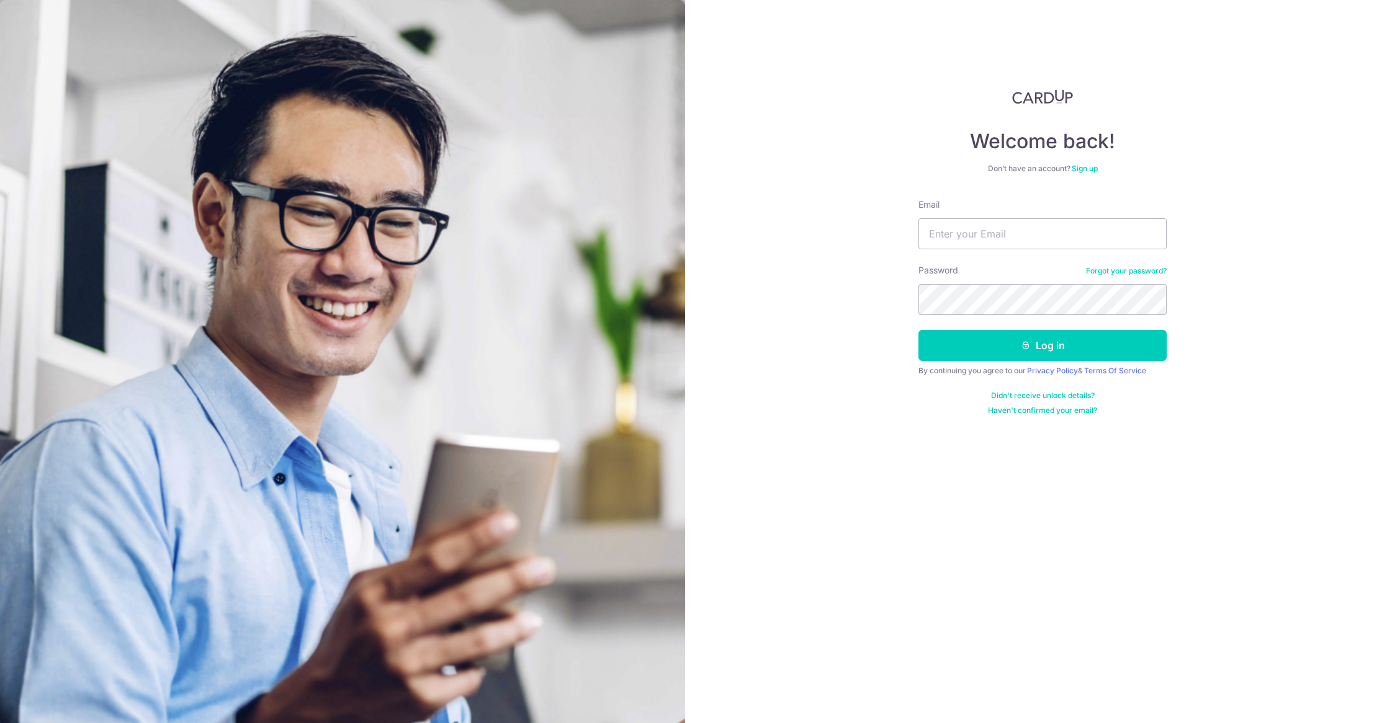
type input "[EMAIL_ADDRESS][DOMAIN_NAME]"
click at [972, 354] on button "Log in" at bounding box center [1042, 345] width 248 height 31
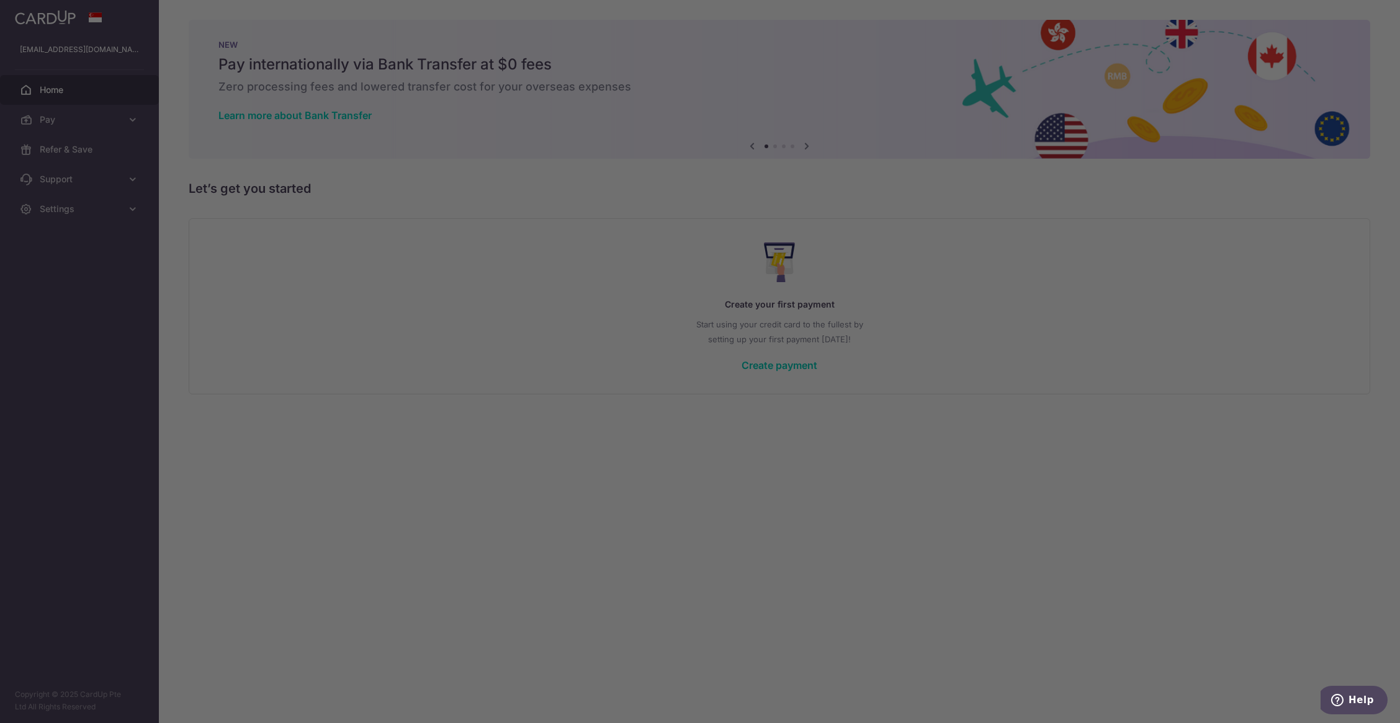
click at [901, 419] on div at bounding box center [707, 365] width 1414 height 731
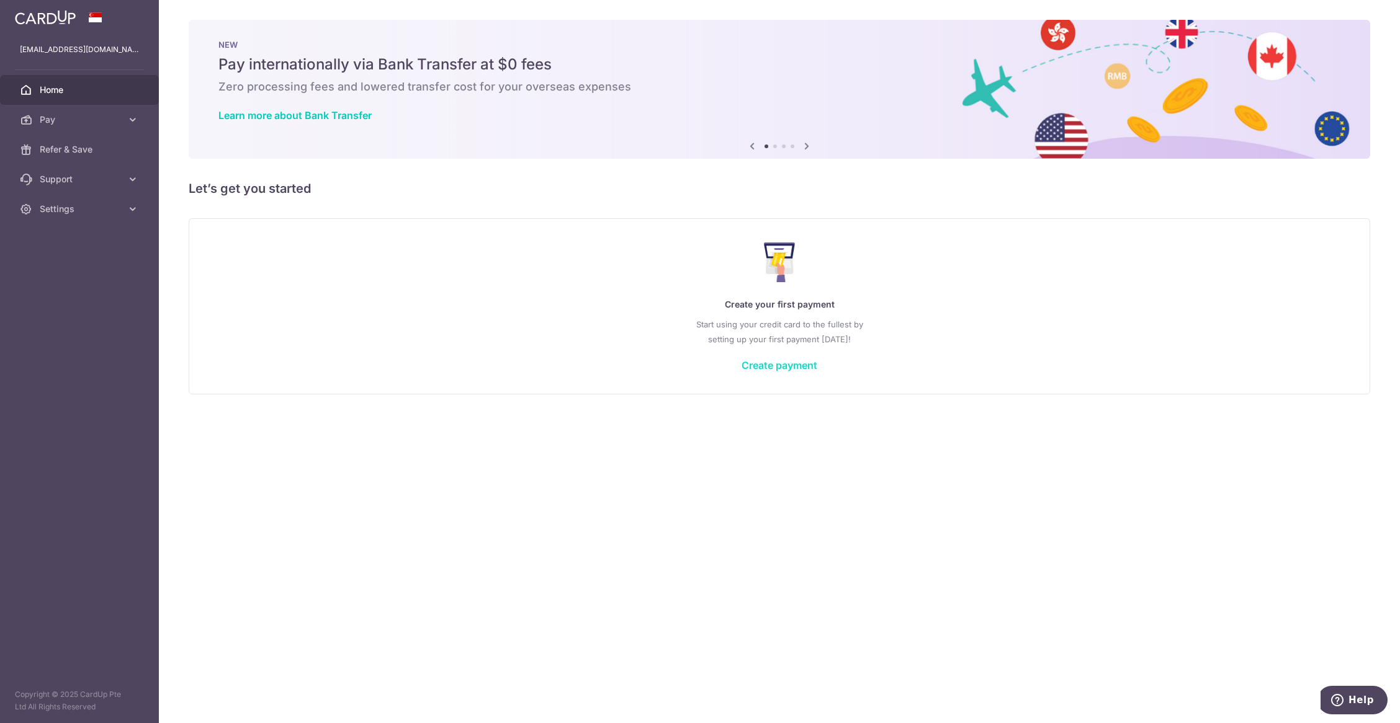
click at [802, 364] on link "Create payment" at bounding box center [779, 365] width 76 height 12
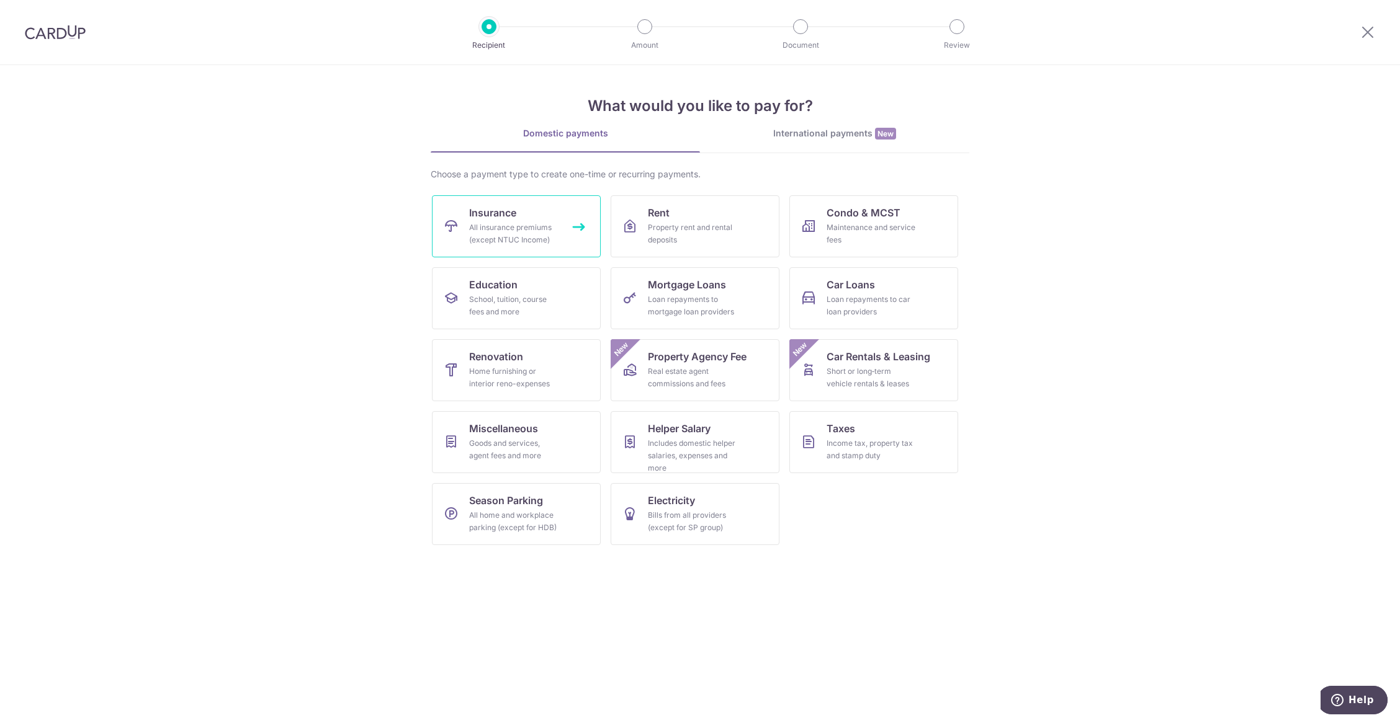
click at [570, 244] on link "Insurance All insurance premiums (except NTUC Income)" at bounding box center [516, 226] width 169 height 62
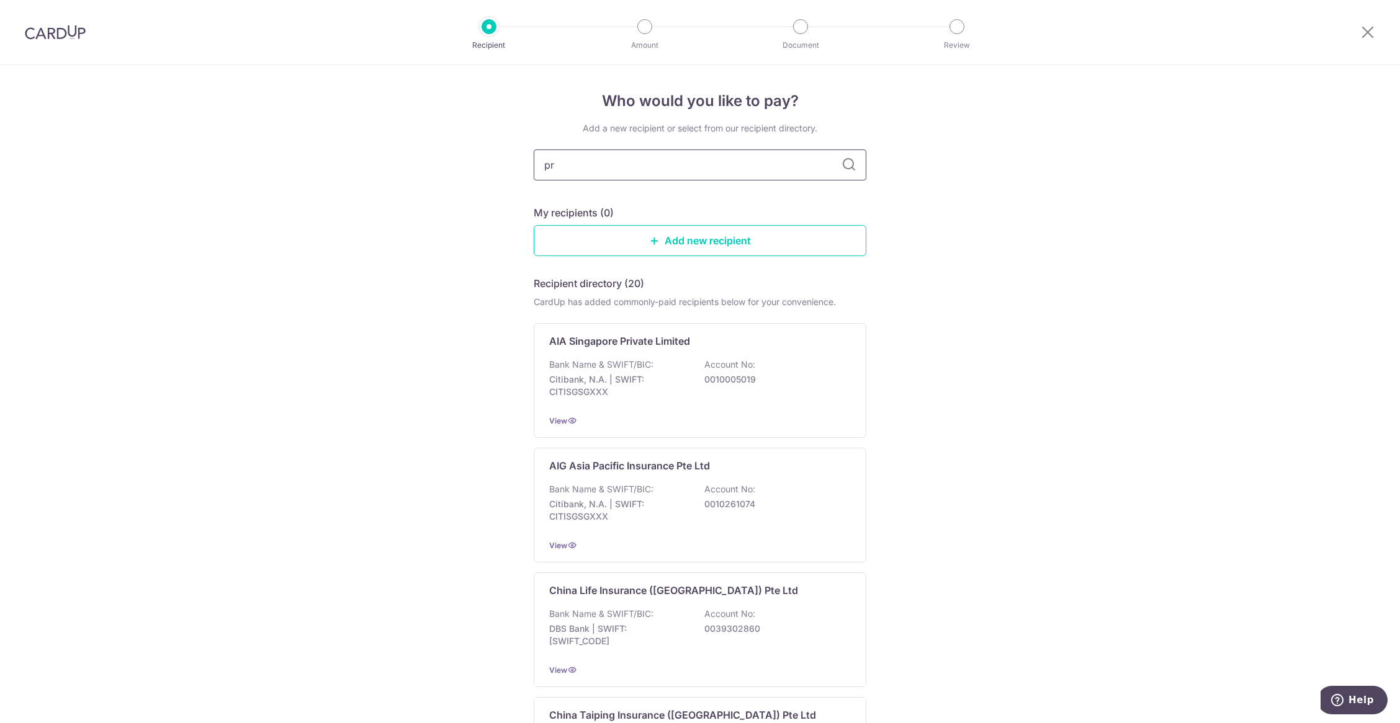
type input "pru"
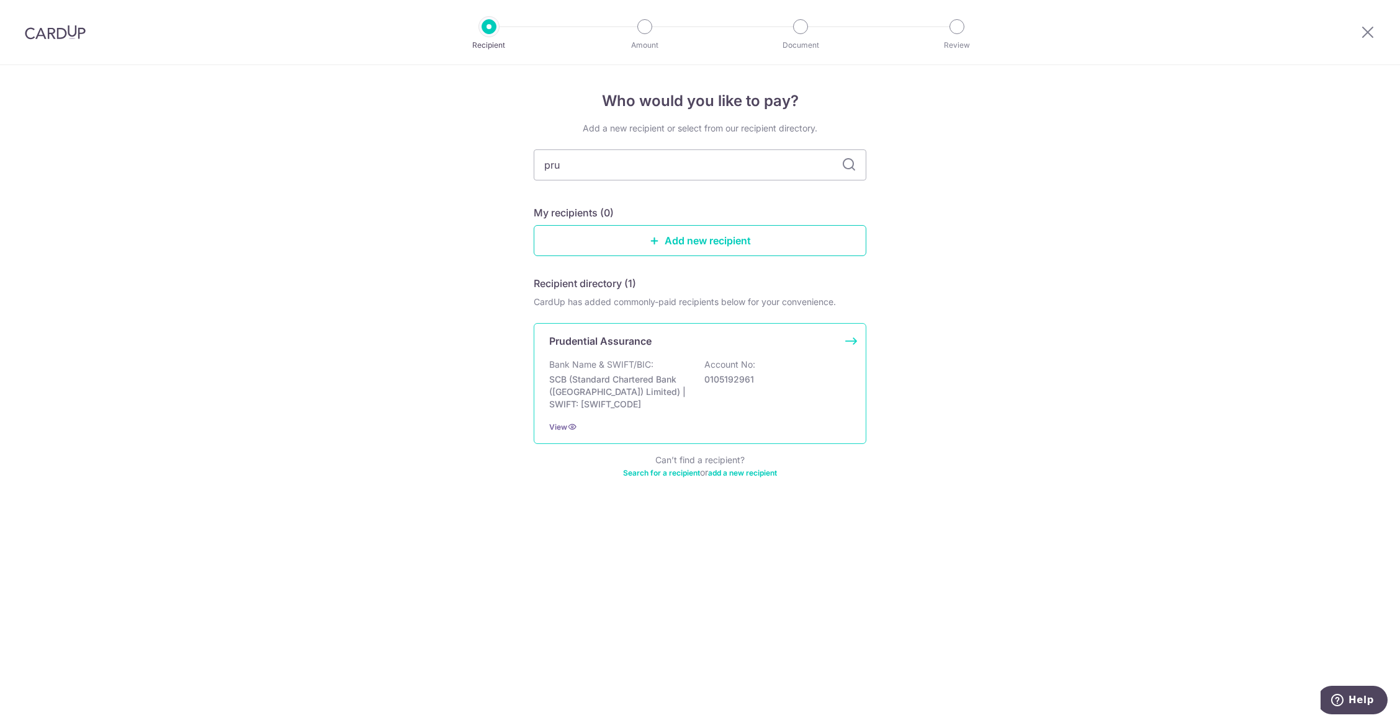
click at [676, 345] on div "Prudential Assurance" at bounding box center [692, 341] width 287 height 15
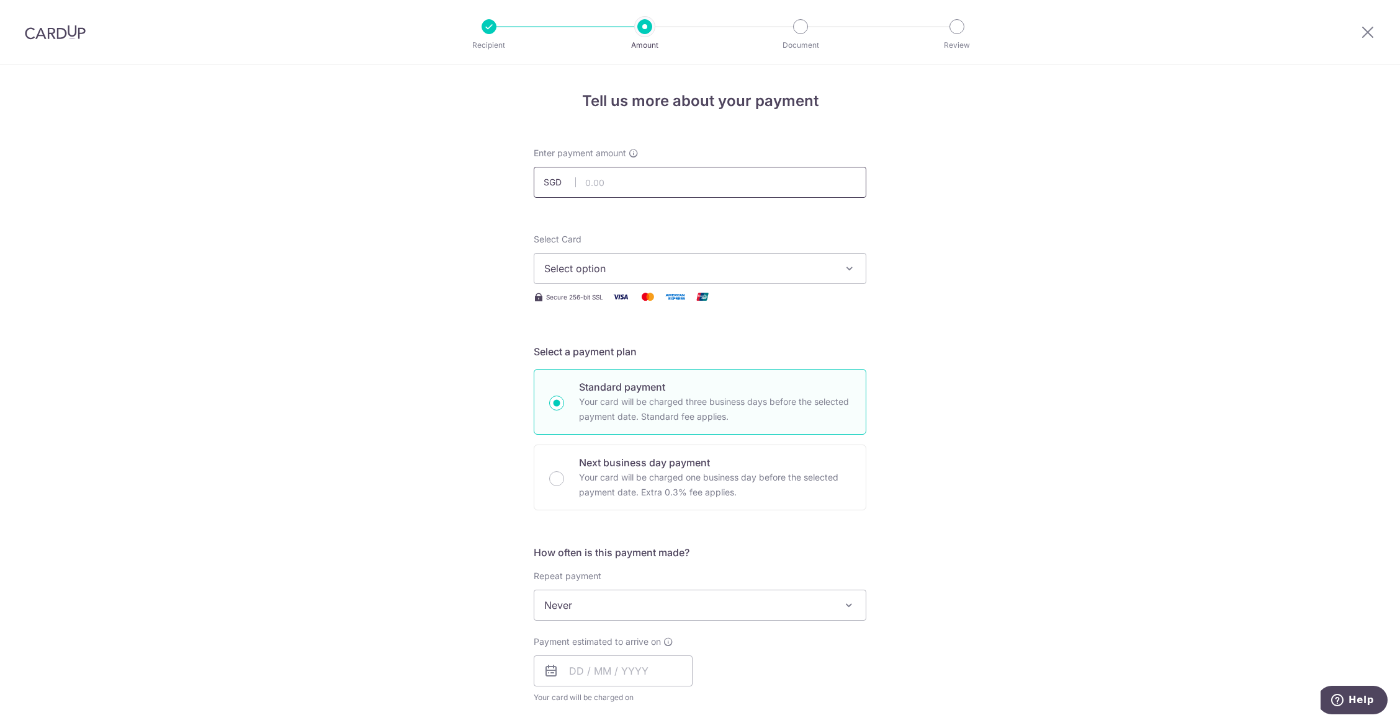
click at [645, 176] on input "text" at bounding box center [700, 182] width 333 height 31
type input "18,000.00"
click at [714, 272] on span "Select option" at bounding box center [688, 268] width 289 height 15
click at [700, 348] on link "**** 0626" at bounding box center [699, 357] width 331 height 30
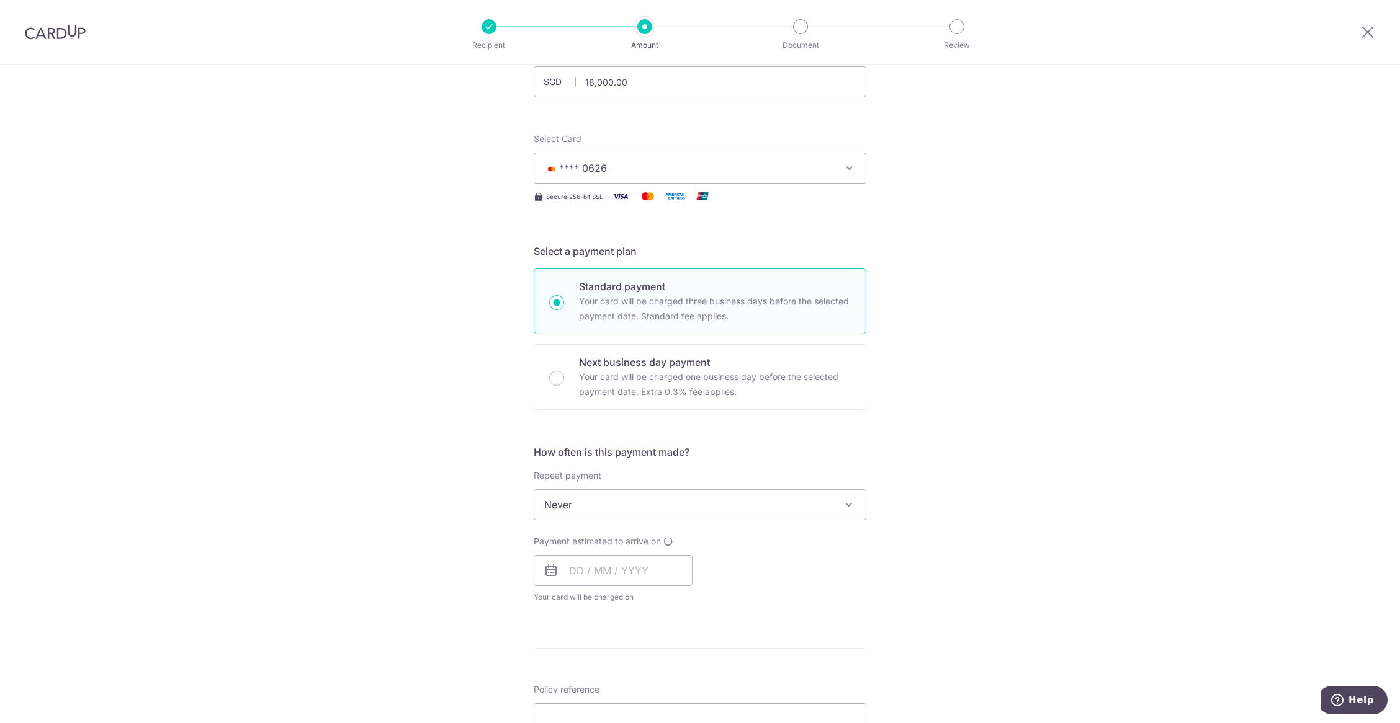
scroll to position [124, 0]
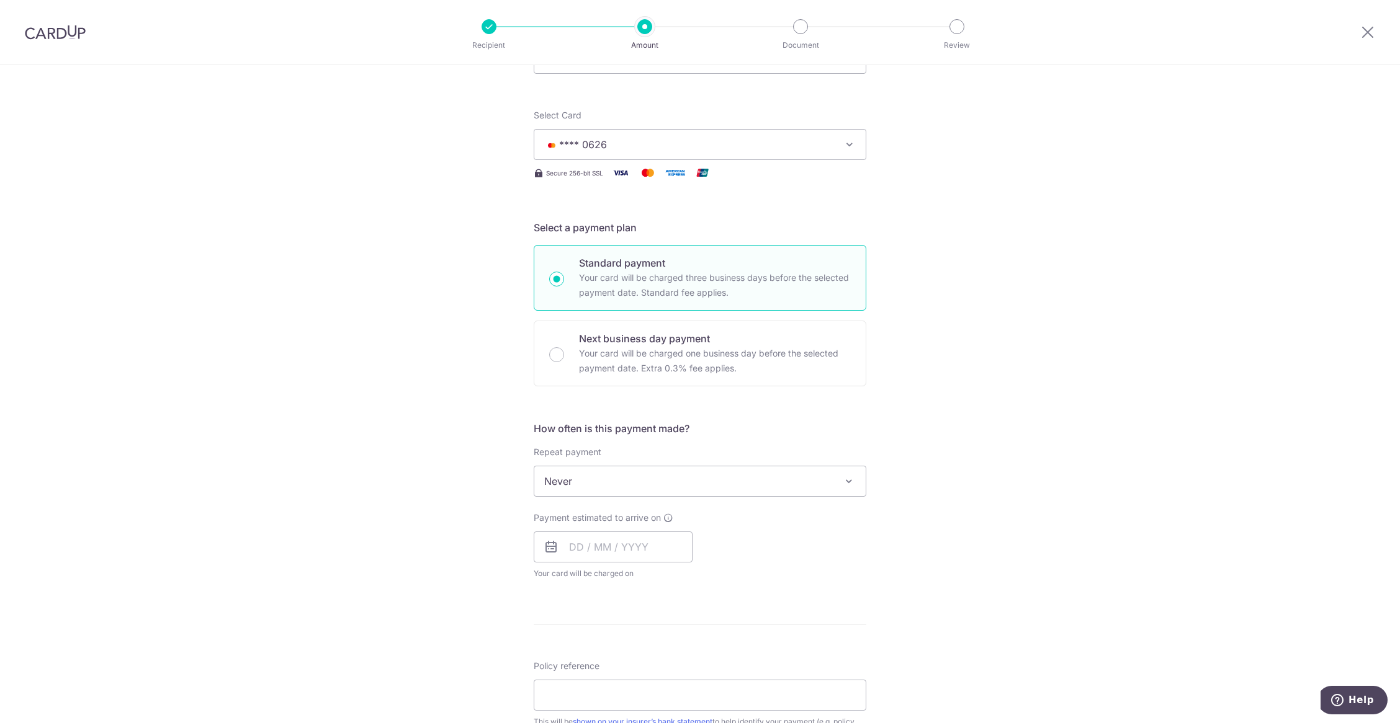
click at [760, 489] on span "Never" at bounding box center [699, 482] width 331 height 30
click at [671, 559] on input "text" at bounding box center [613, 547] width 159 height 31
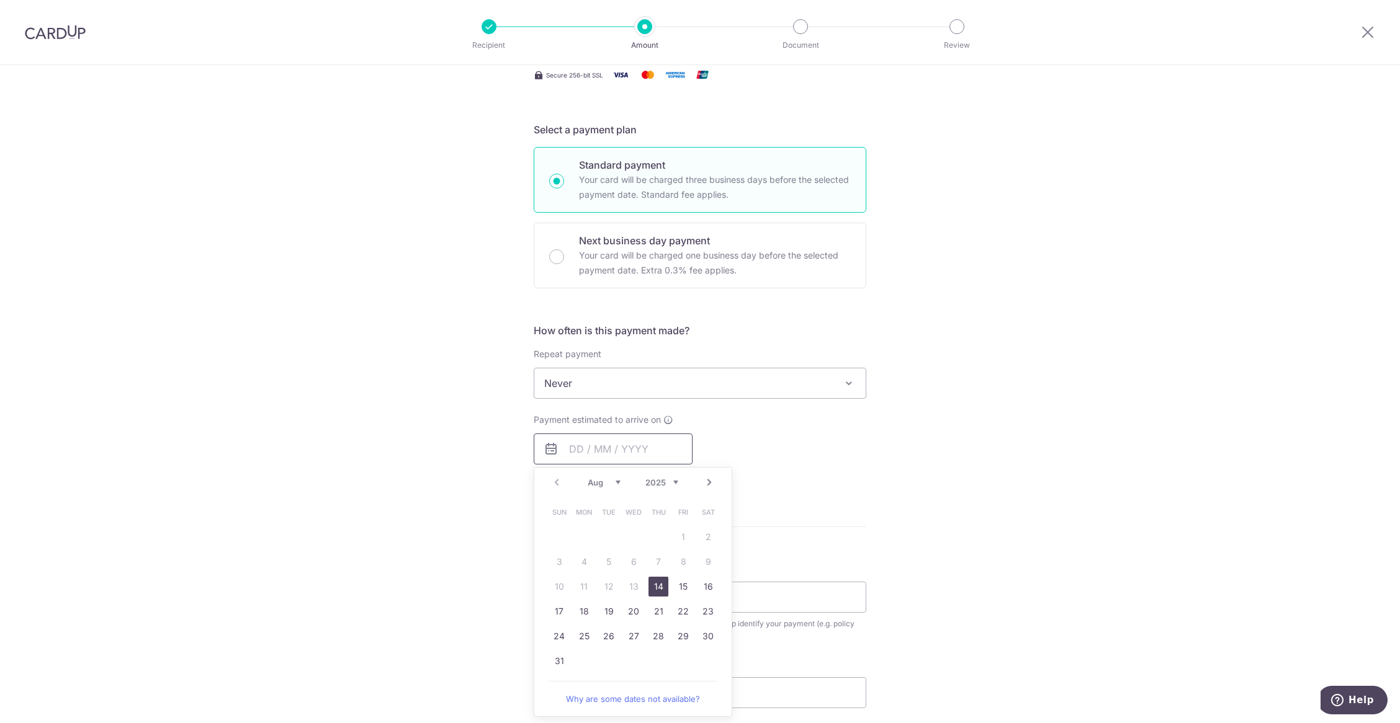
scroll to position [248, 0]
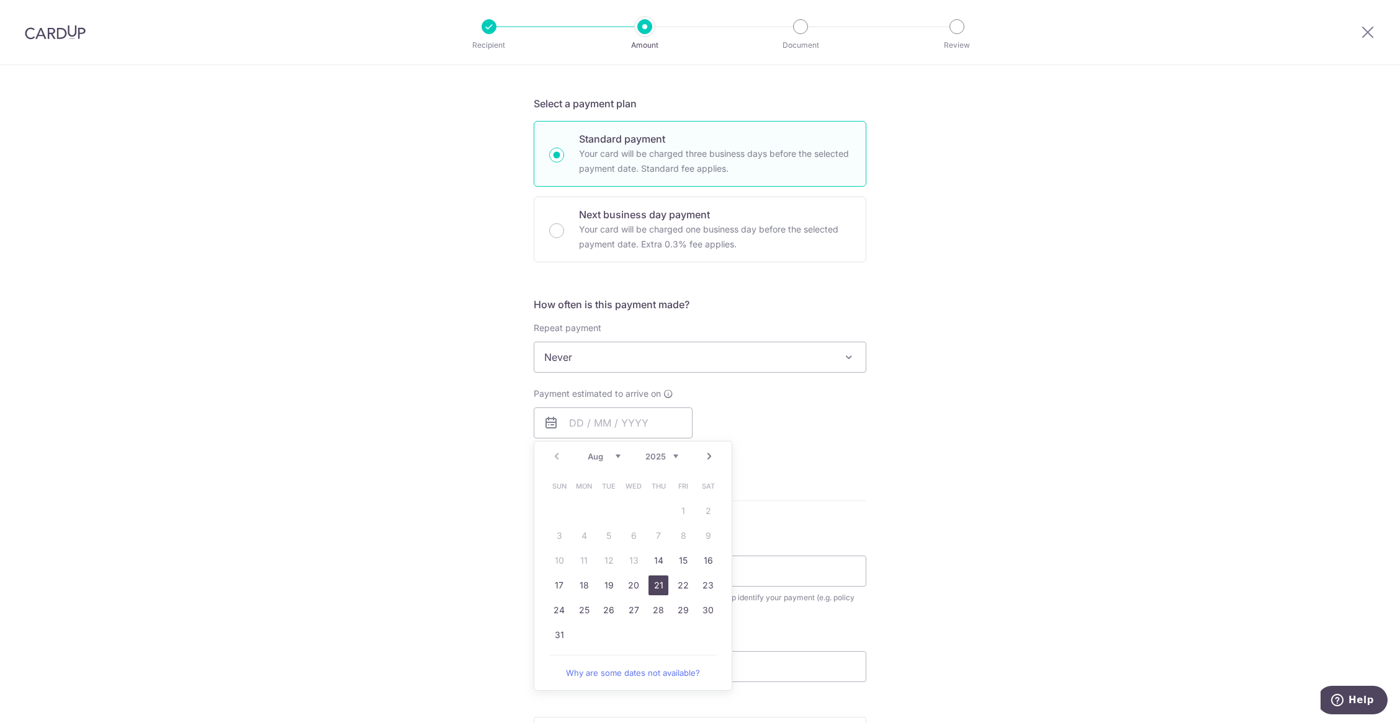
click at [653, 583] on link "21" at bounding box center [658, 586] width 20 height 20
type input "21/08/2025"
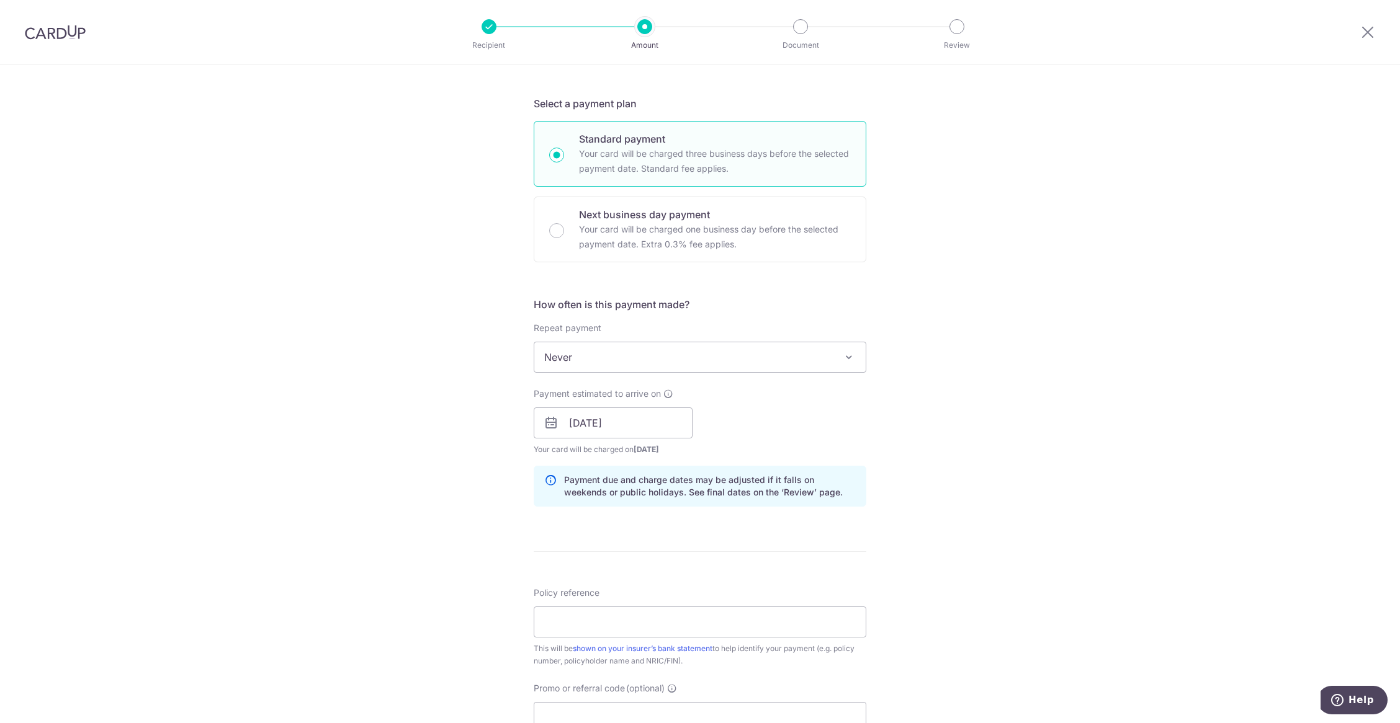
scroll to position [372, 0]
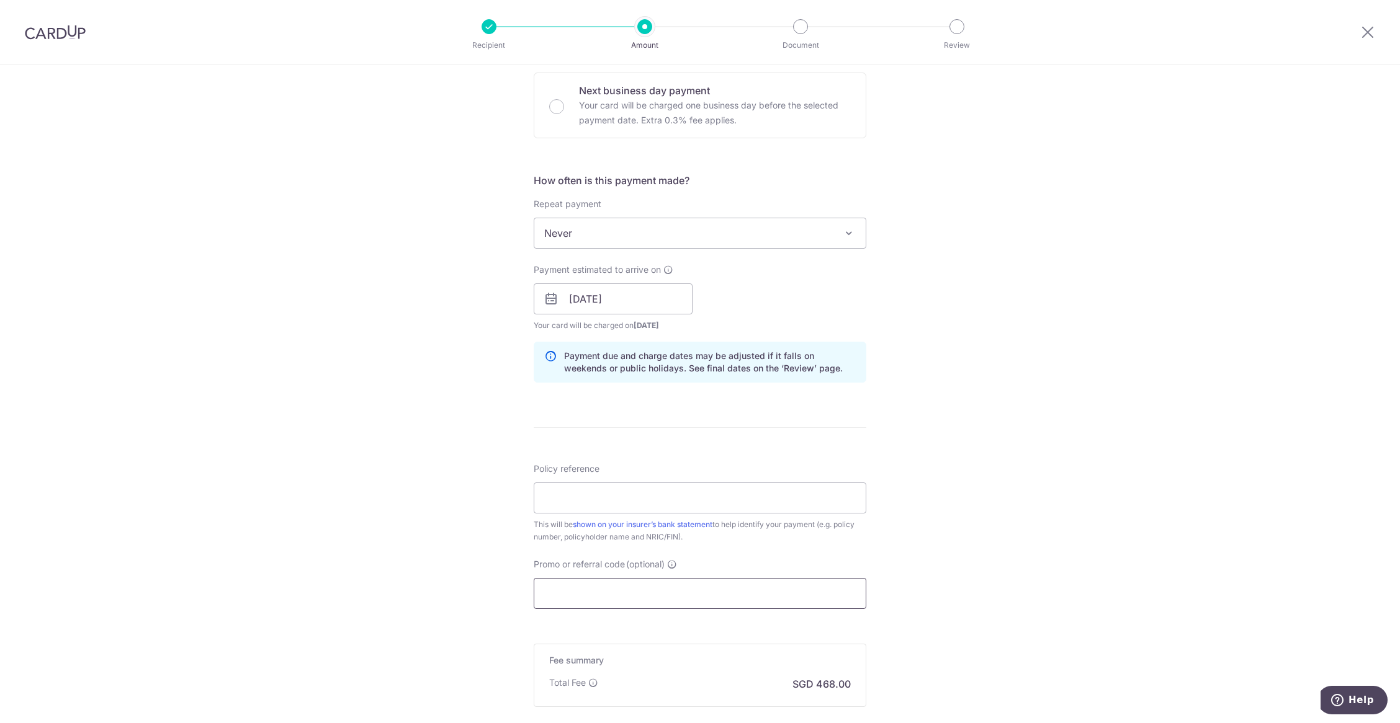
click at [671, 597] on input "Promo or referral code (optional)" at bounding box center [700, 593] width 333 height 31
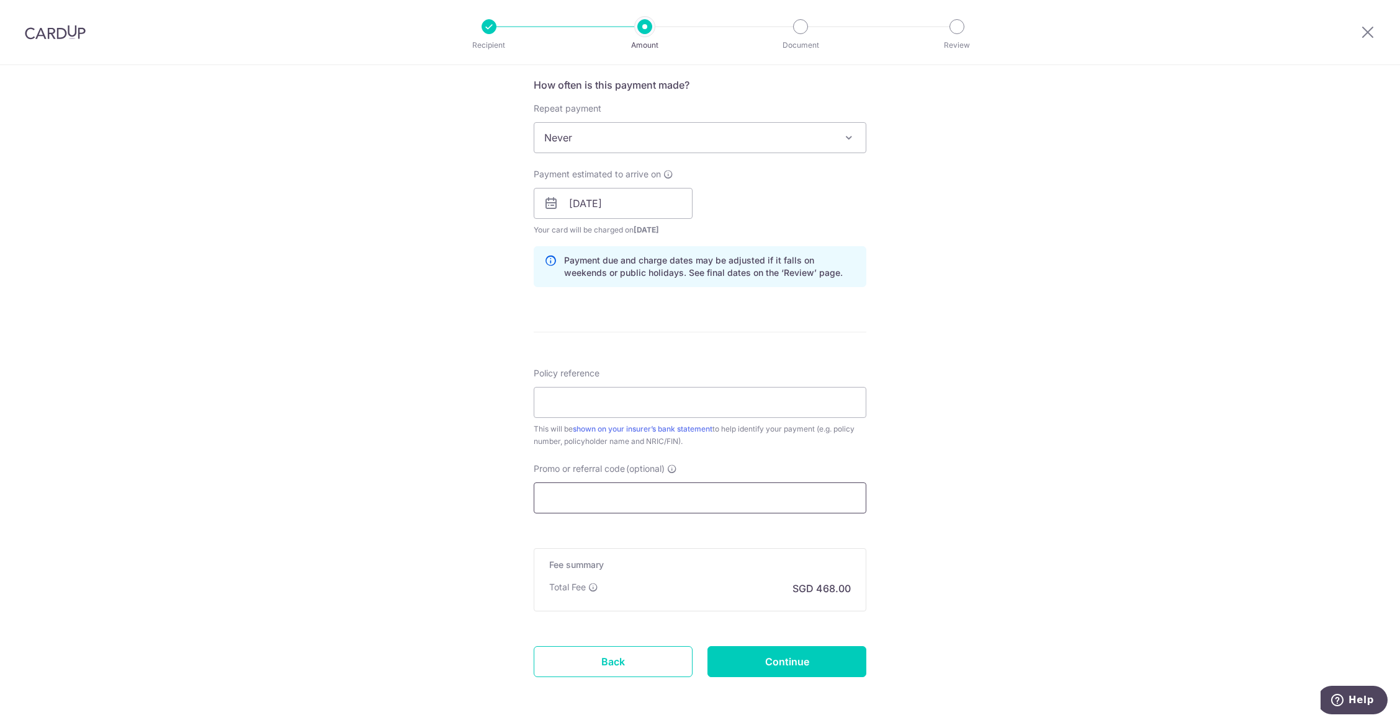
scroll to position [496, 0]
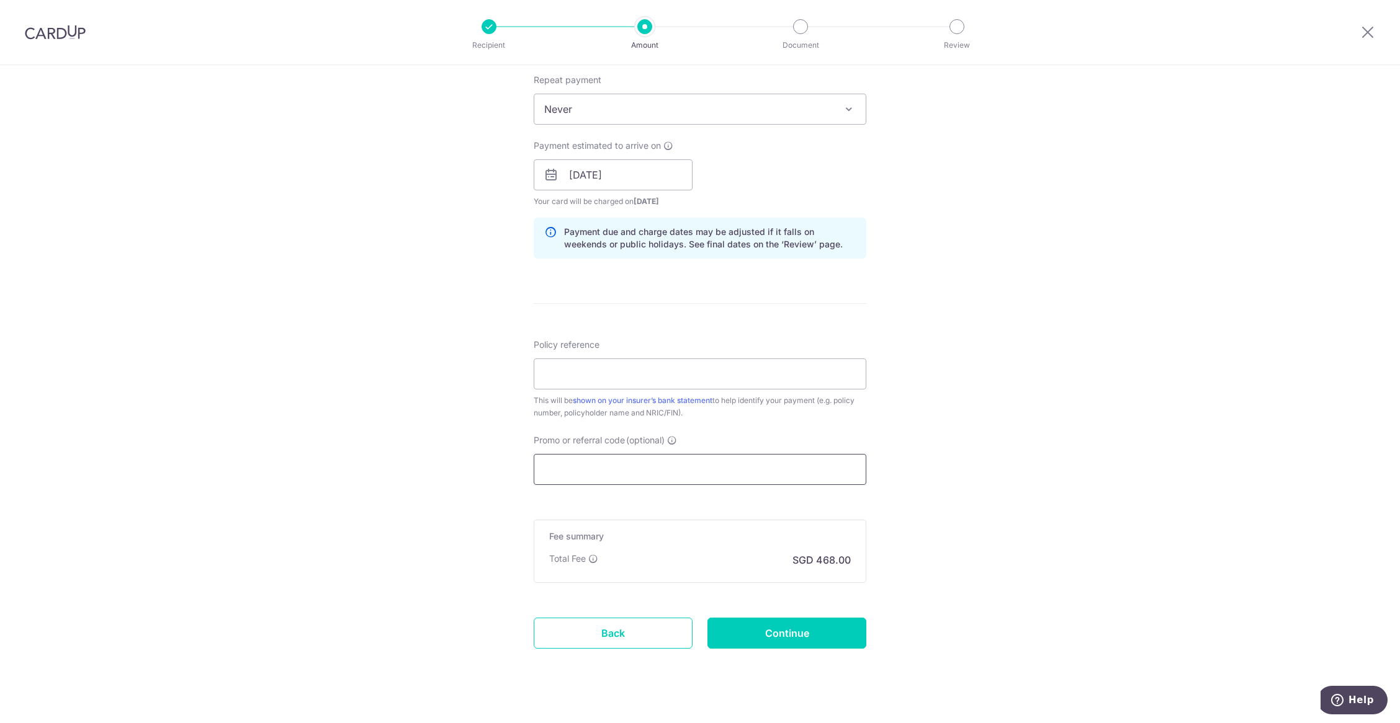
click at [753, 478] on input "Promo or referral code (optional)" at bounding box center [700, 469] width 333 height 31
paste input "OFF225"
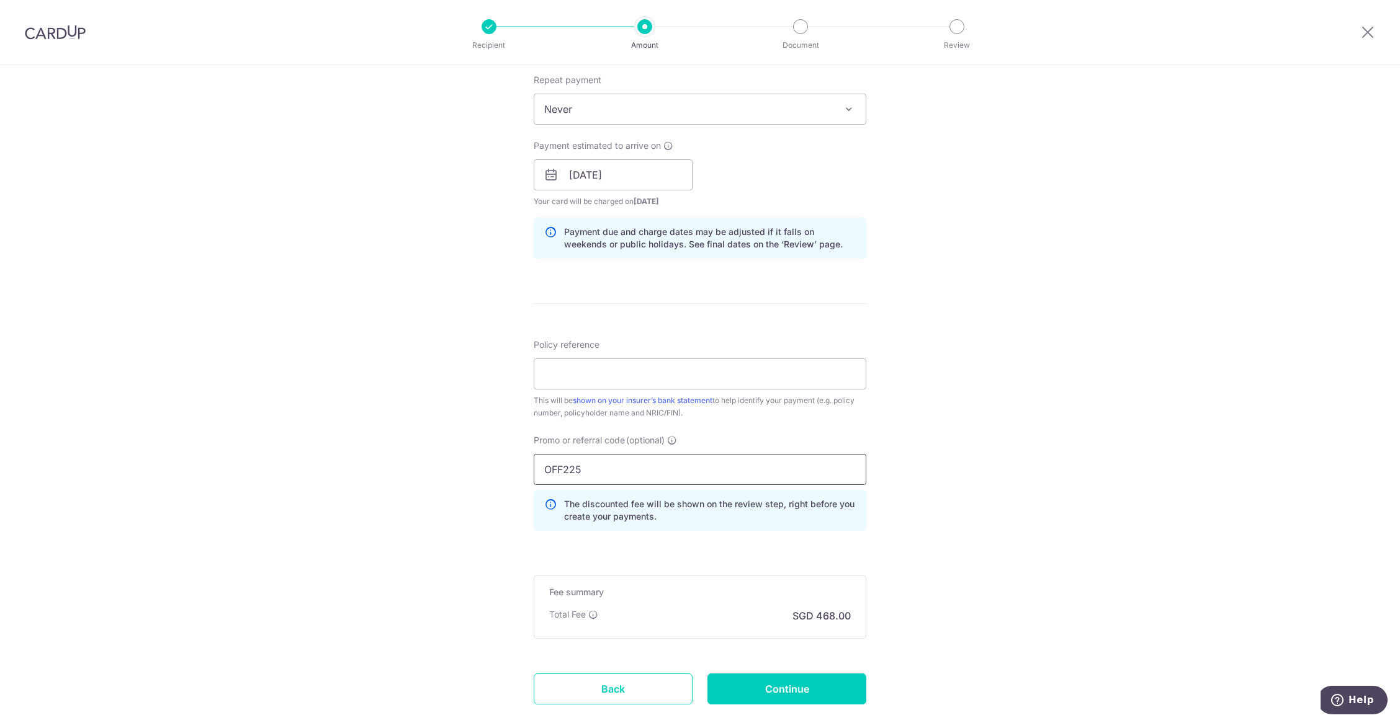
type input "OFF225"
click at [924, 530] on div "Tell us more about your payment Enter payment amount SGD 18,000.00 18000.00 Sel…" at bounding box center [700, 183] width 1400 height 1229
click at [638, 374] on input "Policy reference" at bounding box center [700, 374] width 333 height 31
click at [680, 370] on input "Policy reference" at bounding box center [700, 374] width 333 height 31
paste input "85251501"
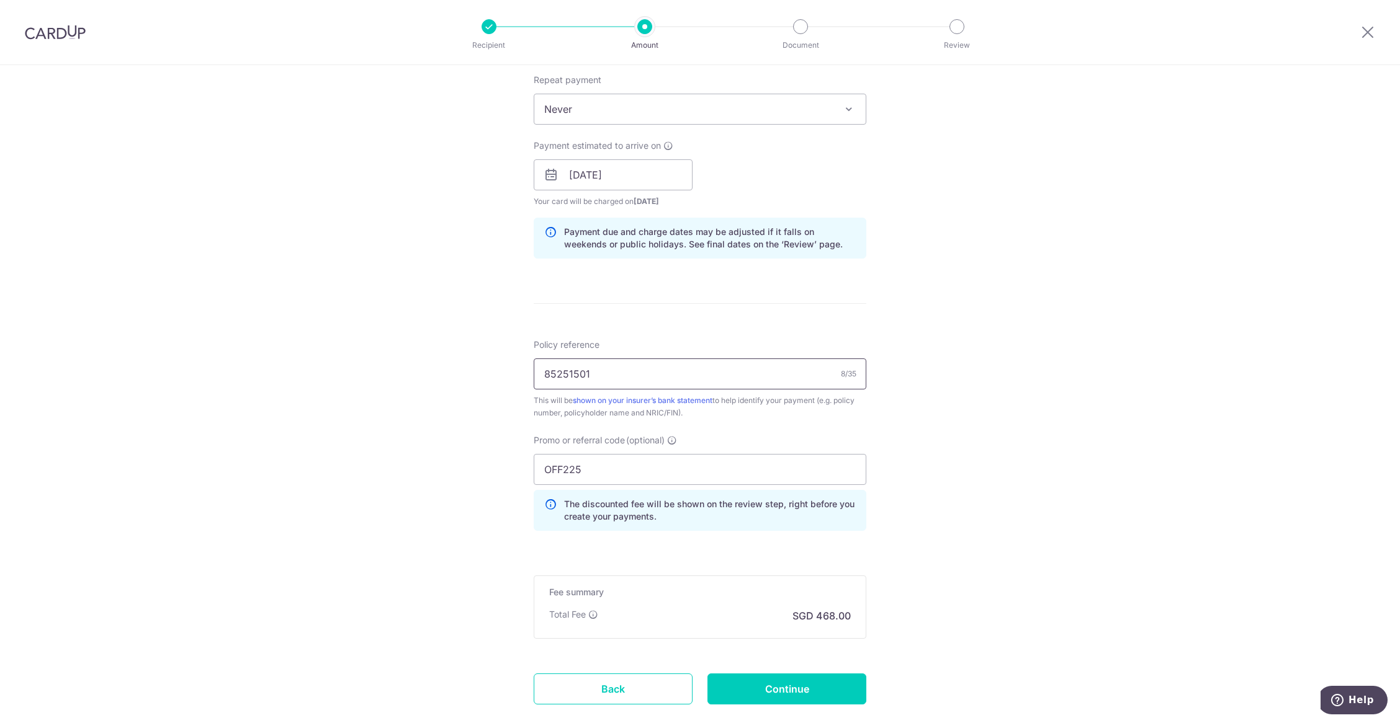
type input "85251501"
click at [1037, 490] on div "Tell us more about your payment Enter payment amount SGD 18,000.00 18000.00 Sel…" at bounding box center [700, 183] width 1400 height 1229
click at [799, 110] on span "Never" at bounding box center [699, 109] width 331 height 30
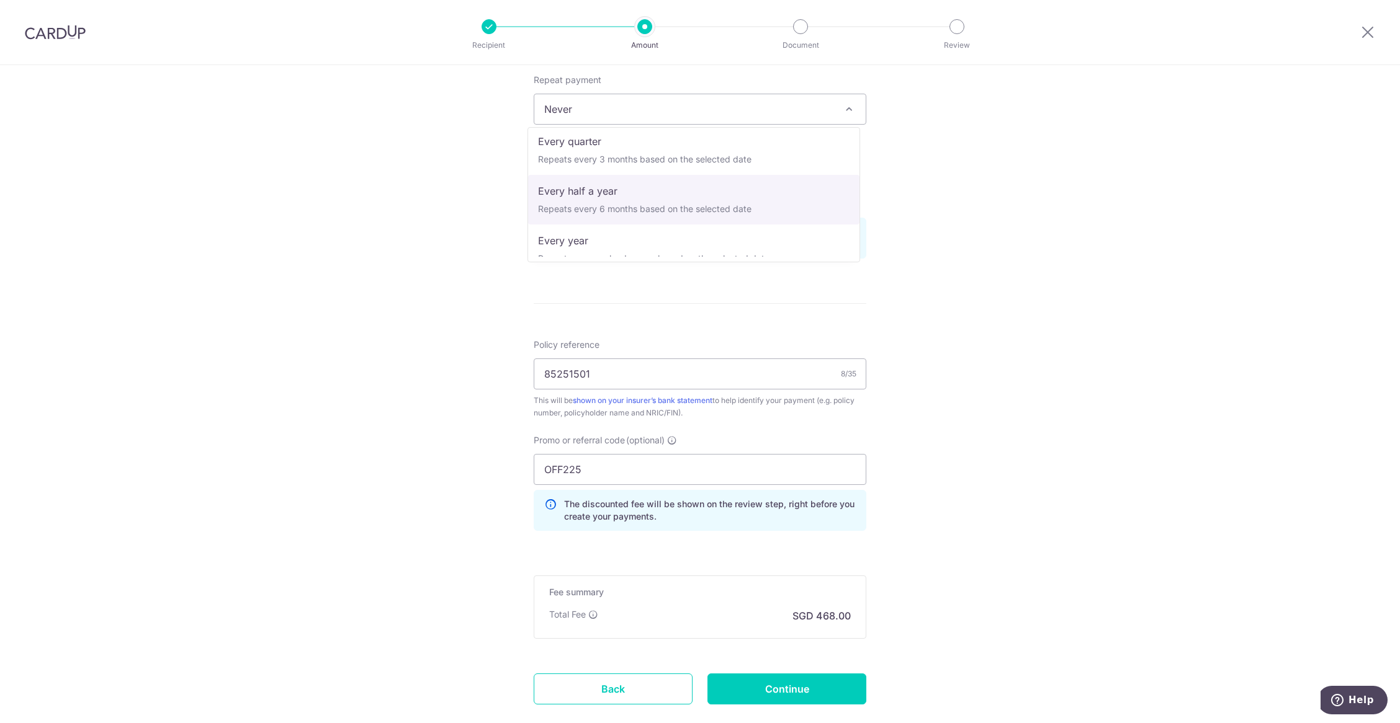
scroll to position [174, 0]
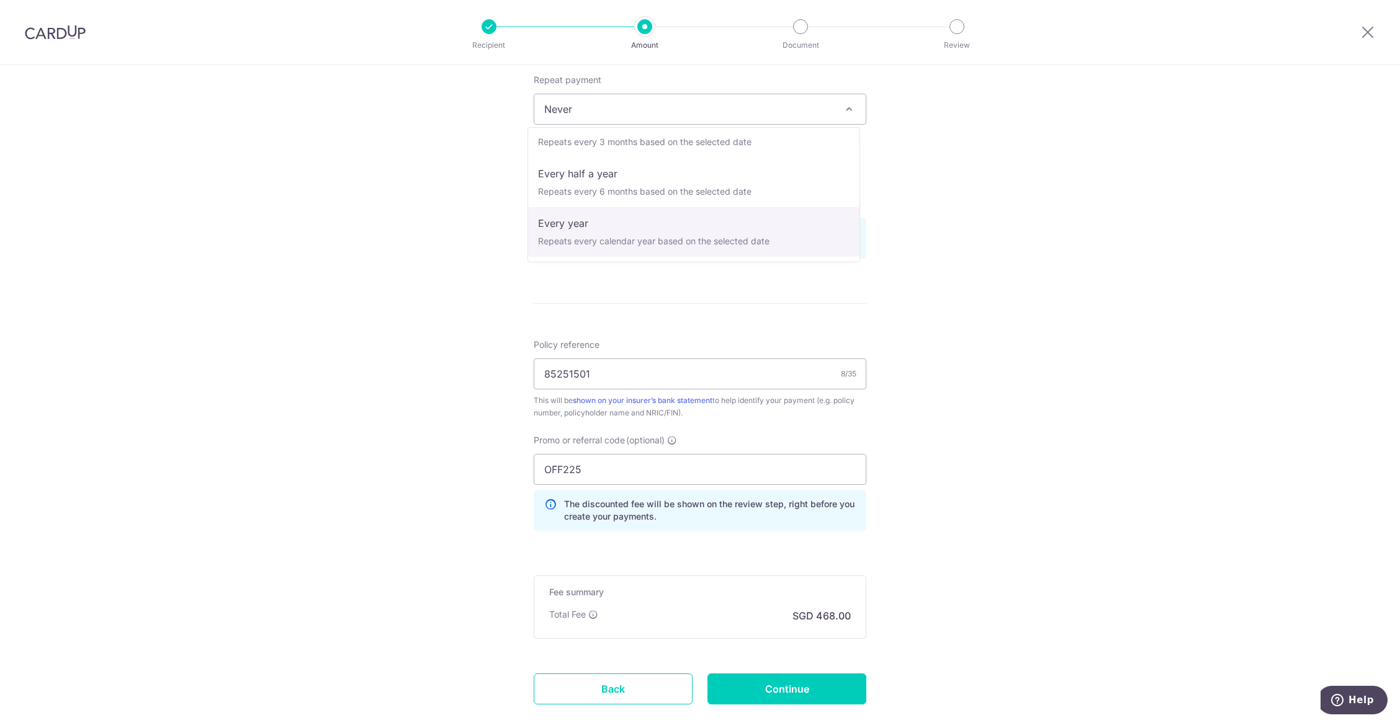
select select "6"
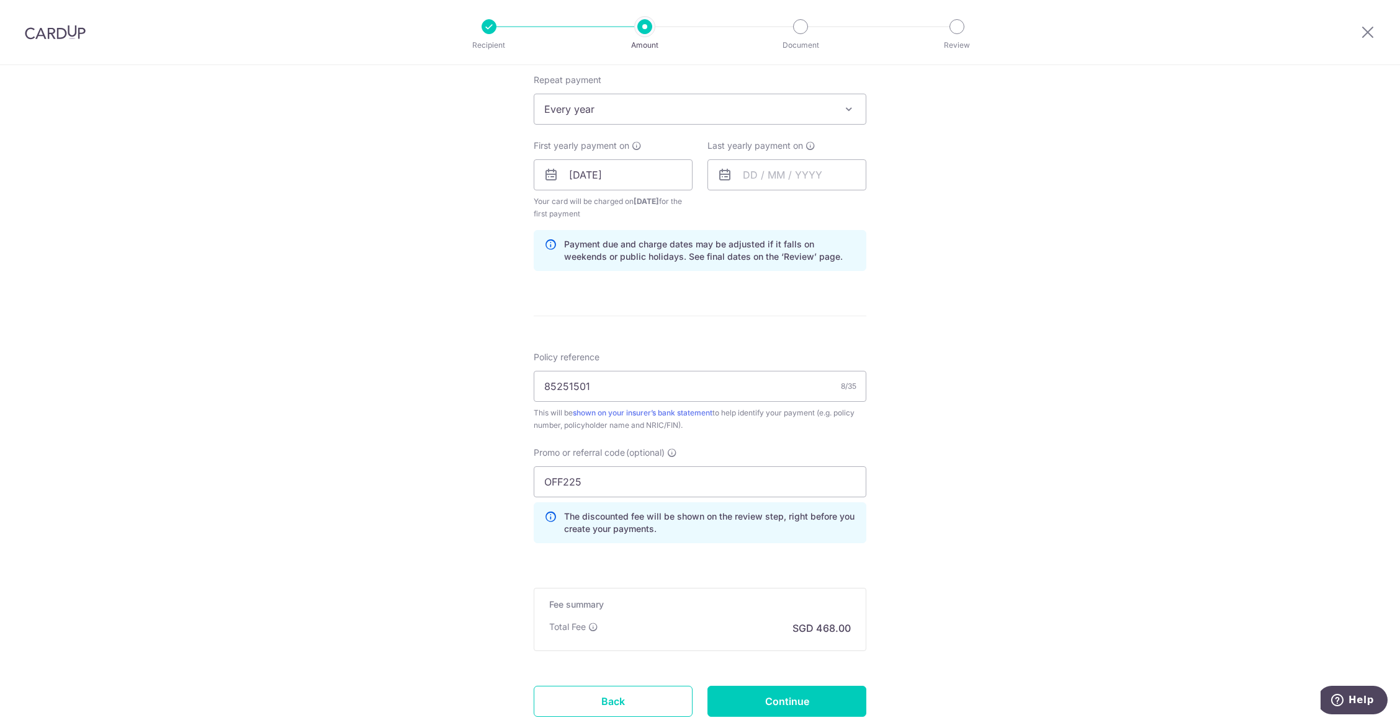
click at [1058, 369] on div "Tell us more about your payment Enter payment amount SGD 18,000.00 18000.00 Sel…" at bounding box center [700, 190] width 1400 height 1242
click at [774, 488] on input "OFF225" at bounding box center [700, 482] width 333 height 31
click at [614, 484] on input "OFF225" at bounding box center [700, 482] width 333 height 31
paste input "REC18"
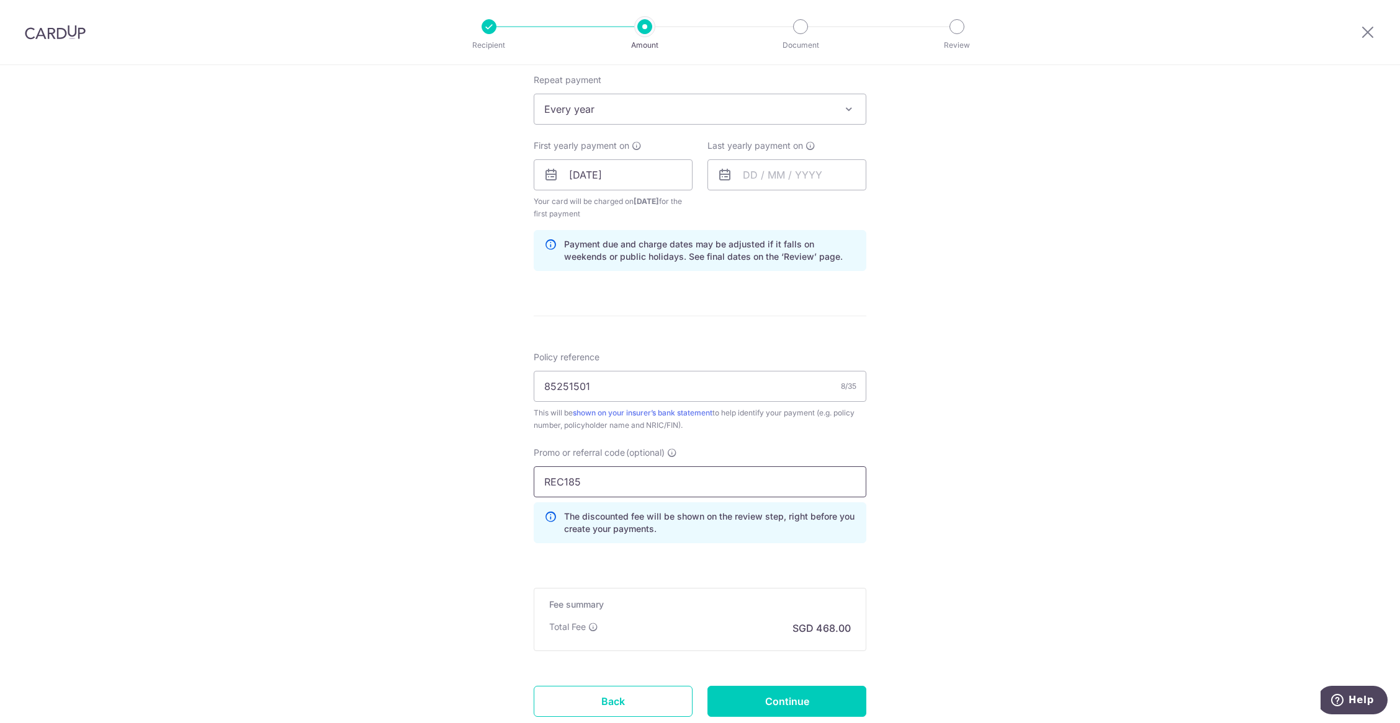
type input "REC185"
click at [950, 498] on div "Tell us more about your payment Enter payment amount SGD 18,000.00 18000.00 Sel…" at bounding box center [700, 190] width 1400 height 1242
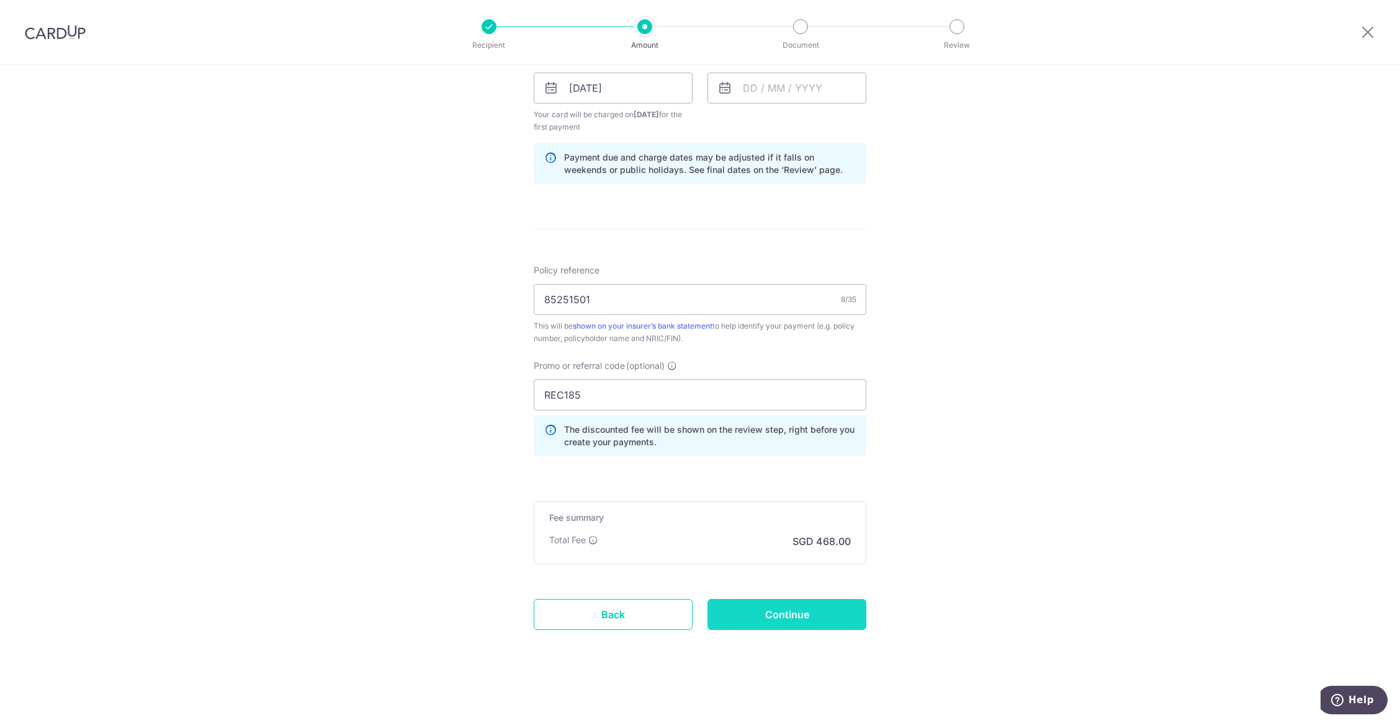
click at [842, 614] on input "Continue" at bounding box center [786, 614] width 159 height 31
type input "Create Schedule"
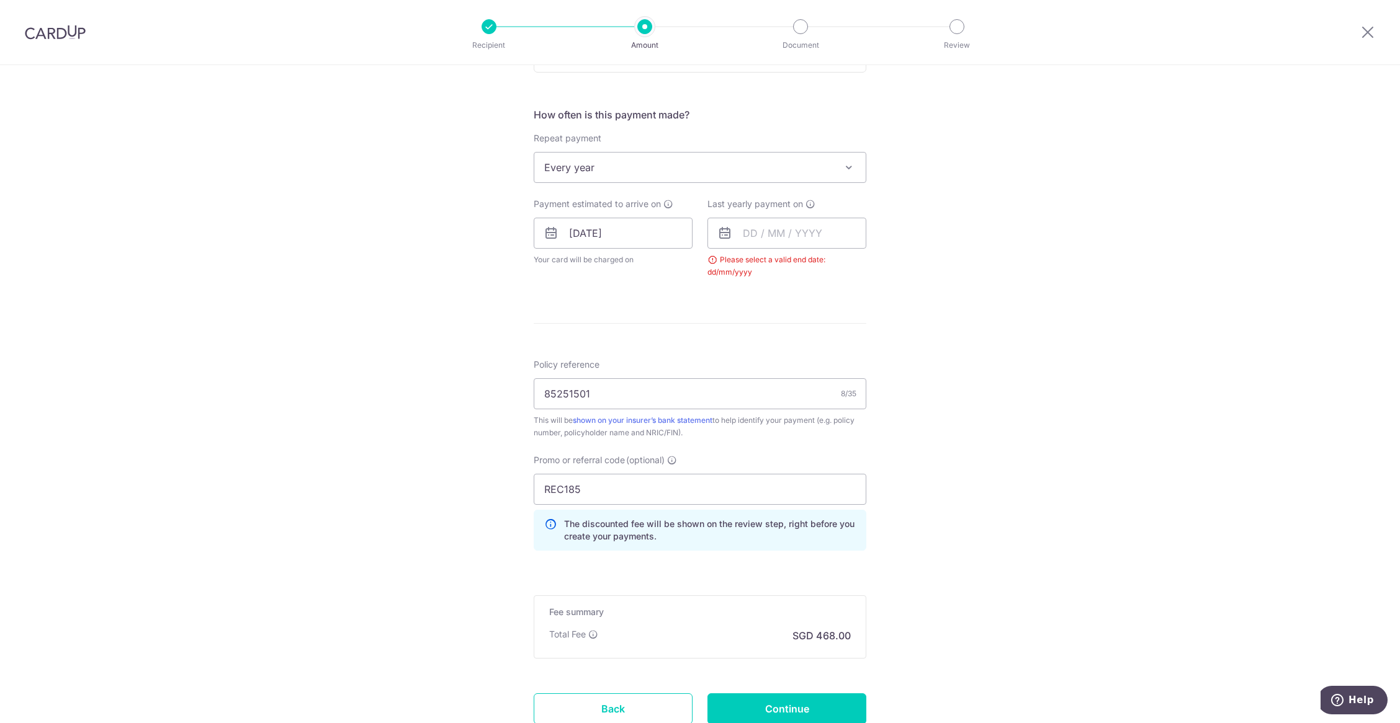
scroll to position [408, 0]
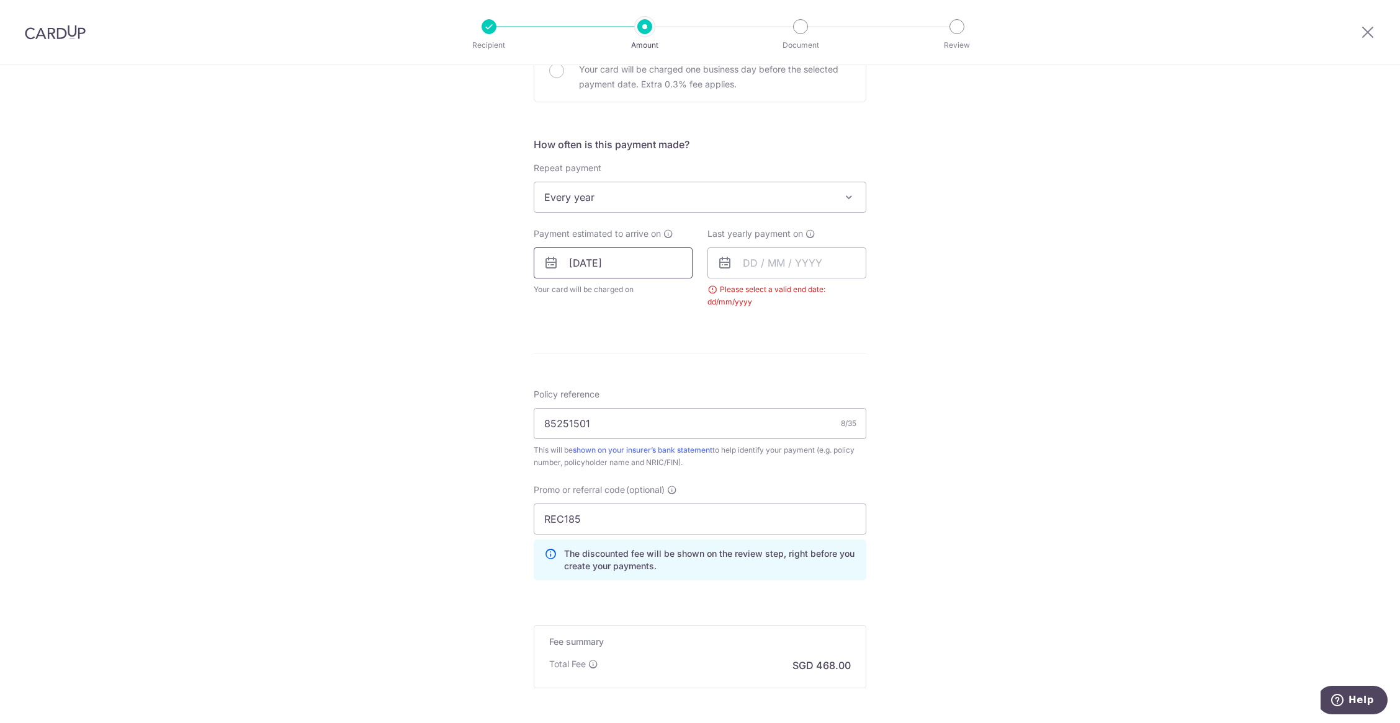
click at [604, 267] on input "[DATE]" at bounding box center [613, 263] width 159 height 31
click at [576, 423] on link "18" at bounding box center [584, 426] width 20 height 20
type input "[DATE]"
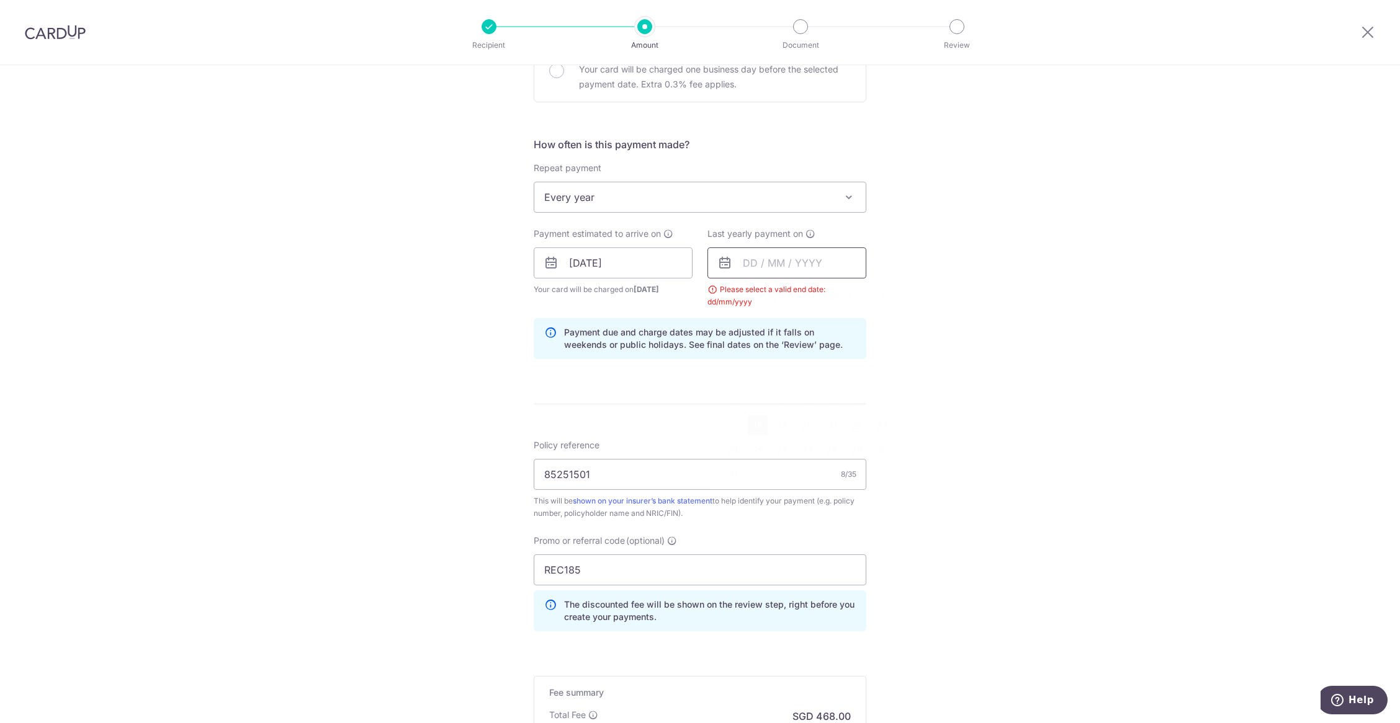
click at [758, 274] on input "text" at bounding box center [786, 263] width 159 height 31
click at [754, 431] on link "18" at bounding box center [758, 426] width 20 height 20
click at [803, 271] on input "[DATE]" at bounding box center [786, 263] width 159 height 31
click at [848, 295] on div "Prev Next Aug Sep Oct Nov Dec 2025 2026 2027 2028 2029 2030 2031 2032 2033 2034…" at bounding box center [806, 297] width 197 height 30
click at [842, 295] on select "2025 2026 2027 2028 2029 2030 2031 2032 2033 2034 2035" at bounding box center [835, 297] width 33 height 10
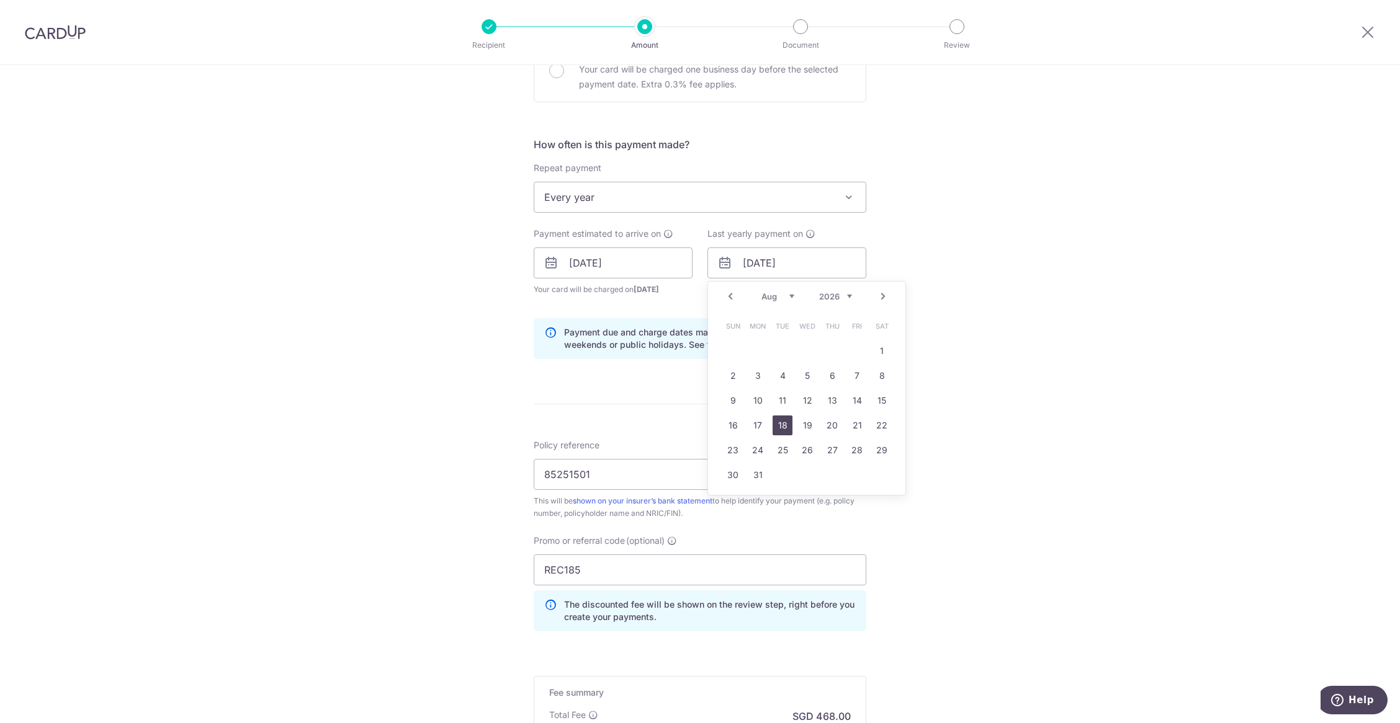
click at [776, 429] on link "18" at bounding box center [782, 426] width 20 height 20
click at [936, 482] on div "Tell us more about your payment Enter payment amount SGD 18,000.00 18000.00 Sel…" at bounding box center [700, 278] width 1400 height 1242
click at [812, 270] on input "[DATE]" at bounding box center [786, 263] width 159 height 31
click at [751, 421] on link "17" at bounding box center [758, 426] width 20 height 20
click at [755, 409] on form "Enter payment amount SGD 18,000.00 18000.00 Select Card **** 0626 Add credit ca…" at bounding box center [700, 289] width 333 height 1101
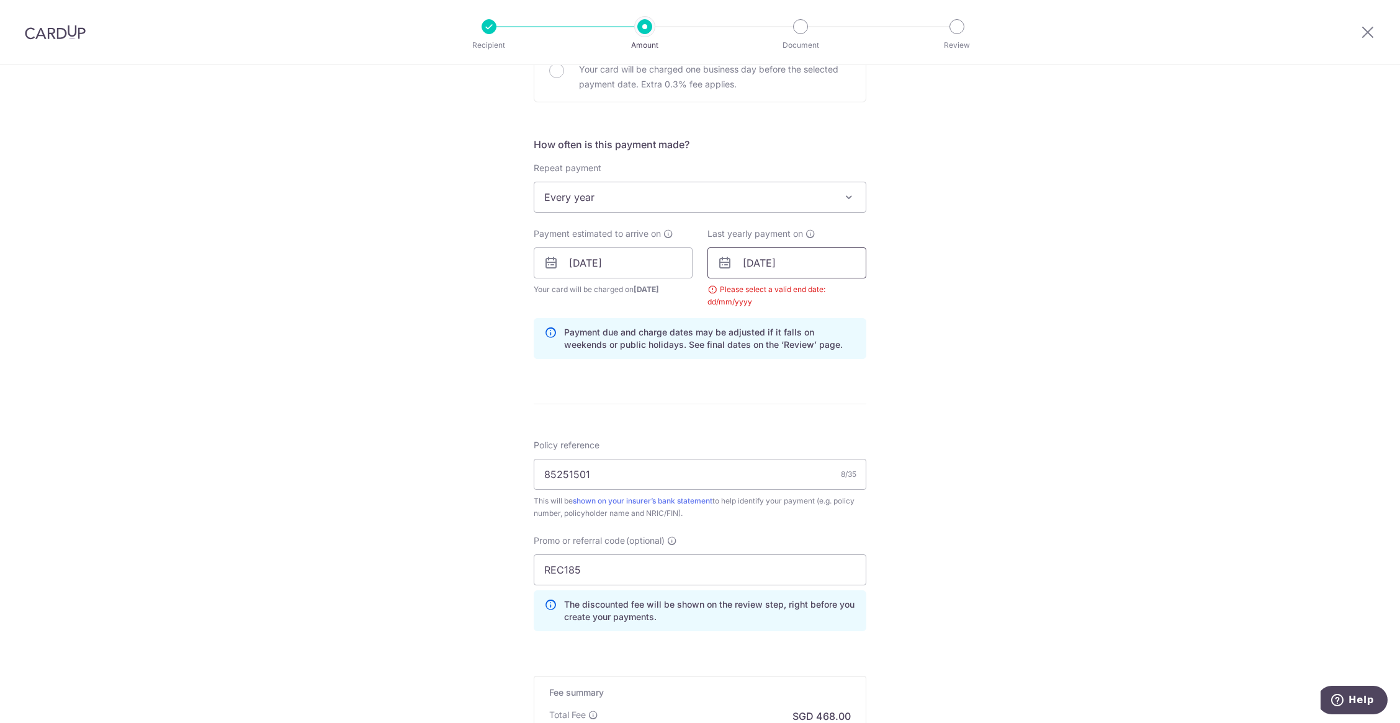
click at [821, 271] on input "17/08/2026" at bounding box center [786, 263] width 159 height 31
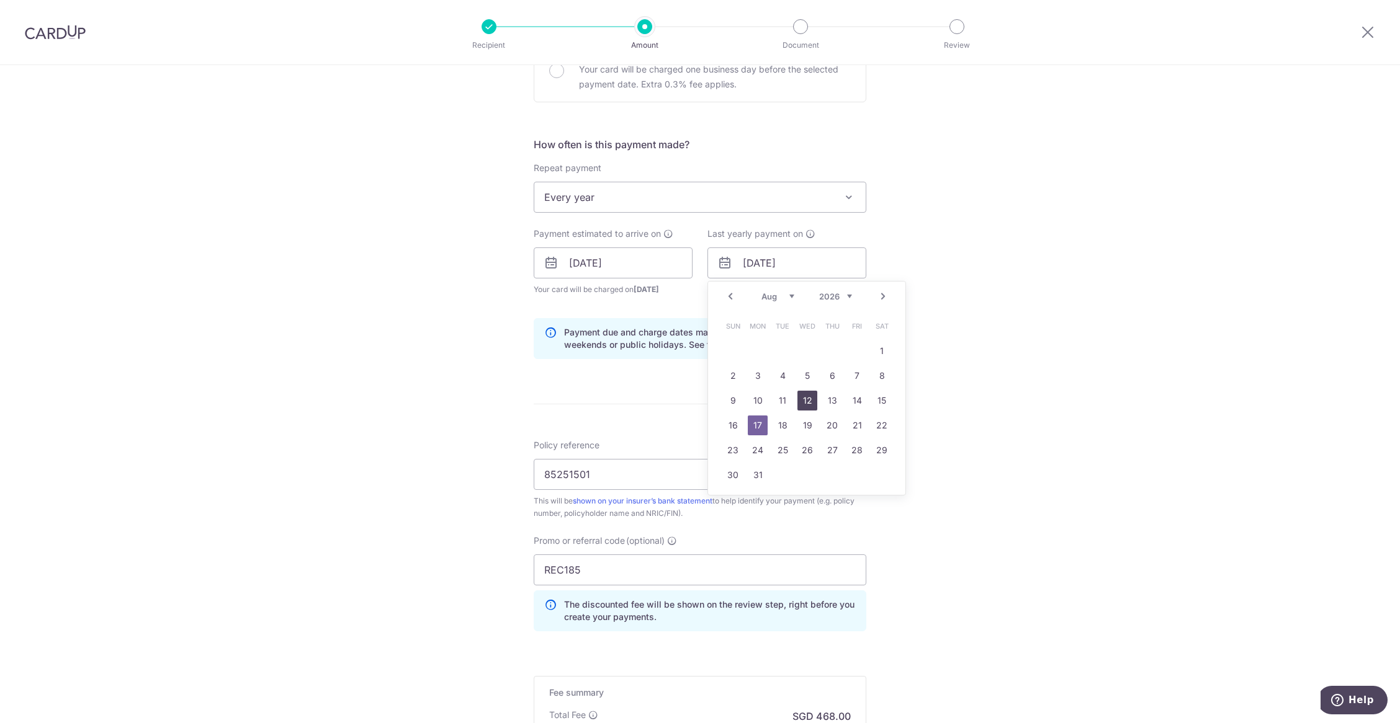
click at [797, 401] on link "12" at bounding box center [807, 401] width 20 height 20
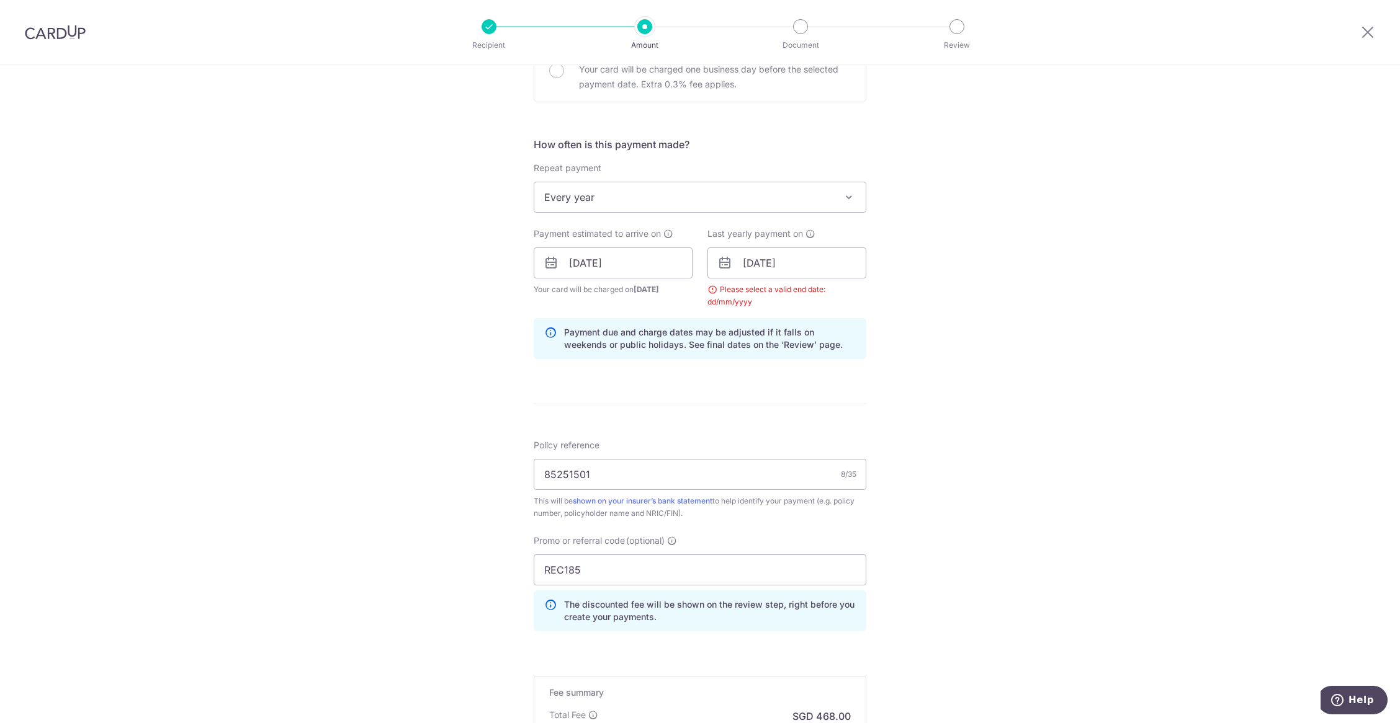
click at [835, 382] on form "Enter payment amount SGD 18,000.00 18000.00 Select Card **** 0626 Add credit ca…" at bounding box center [700, 289] width 333 height 1101
click at [784, 271] on input "12/08/2026" at bounding box center [786, 263] width 159 height 31
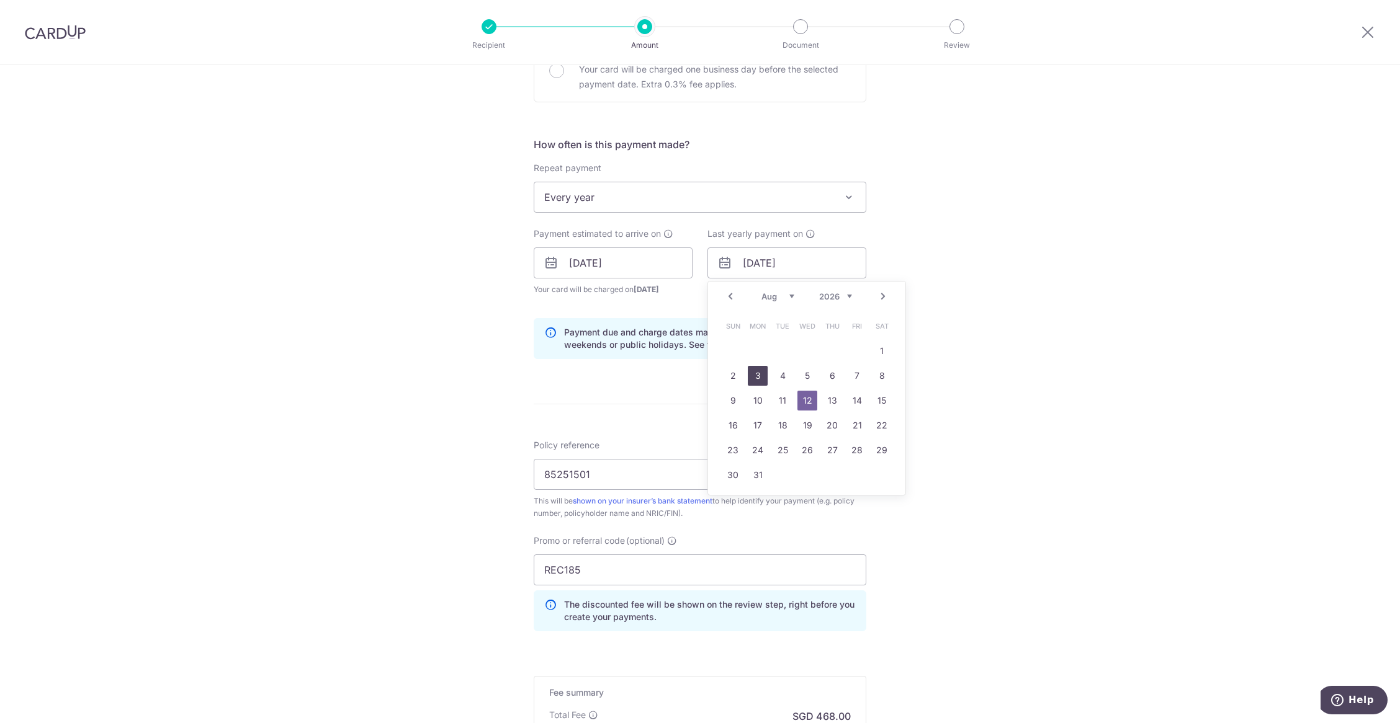
click at [753, 375] on link "3" at bounding box center [758, 376] width 20 height 20
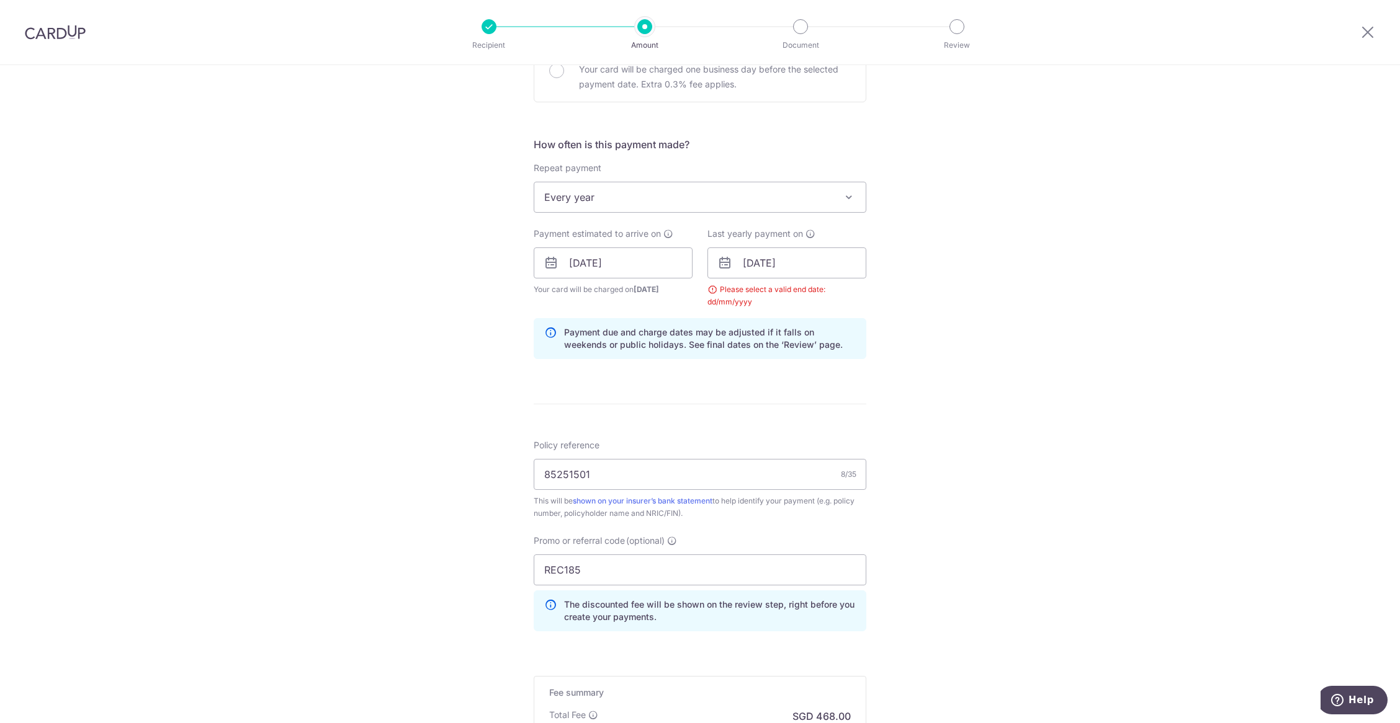
drag, startPoint x: 752, startPoint y: 391, endPoint x: 765, endPoint y: 335, distance: 57.3
click at [752, 391] on form "Enter payment amount SGD 18,000.00 18000.00 Select Card **** 0626 Add credit ca…" at bounding box center [700, 289] width 333 height 1101
click at [778, 261] on input "03/08/2026" at bounding box center [786, 263] width 159 height 31
click at [723, 298] on link "Prev" at bounding box center [730, 296] width 15 height 15
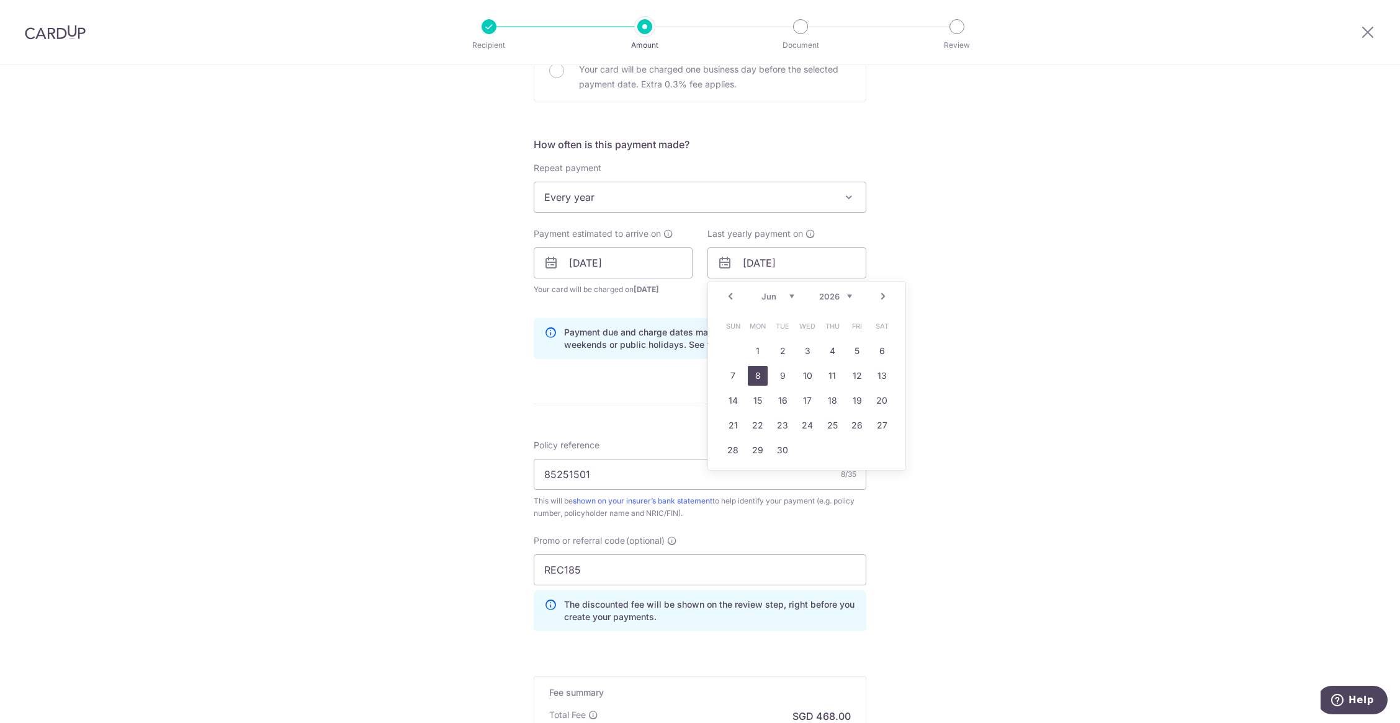
click at [754, 376] on link "8" at bounding box center [758, 376] width 20 height 20
click at [795, 262] on input "08/06/2026" at bounding box center [786, 263] width 159 height 31
click at [782, 303] on div "Prev Next Jan Feb Mar Apr May Jun Jul Aug Sep Oct Nov Dec 2025 2026 2027 2028 2…" at bounding box center [806, 297] width 197 height 30
click at [778, 298] on select "Jan Feb Mar Apr May Jun Jul Aug Sep Oct Nov Dec" at bounding box center [777, 297] width 33 height 10
click at [798, 454] on link "26" at bounding box center [807, 451] width 20 height 20
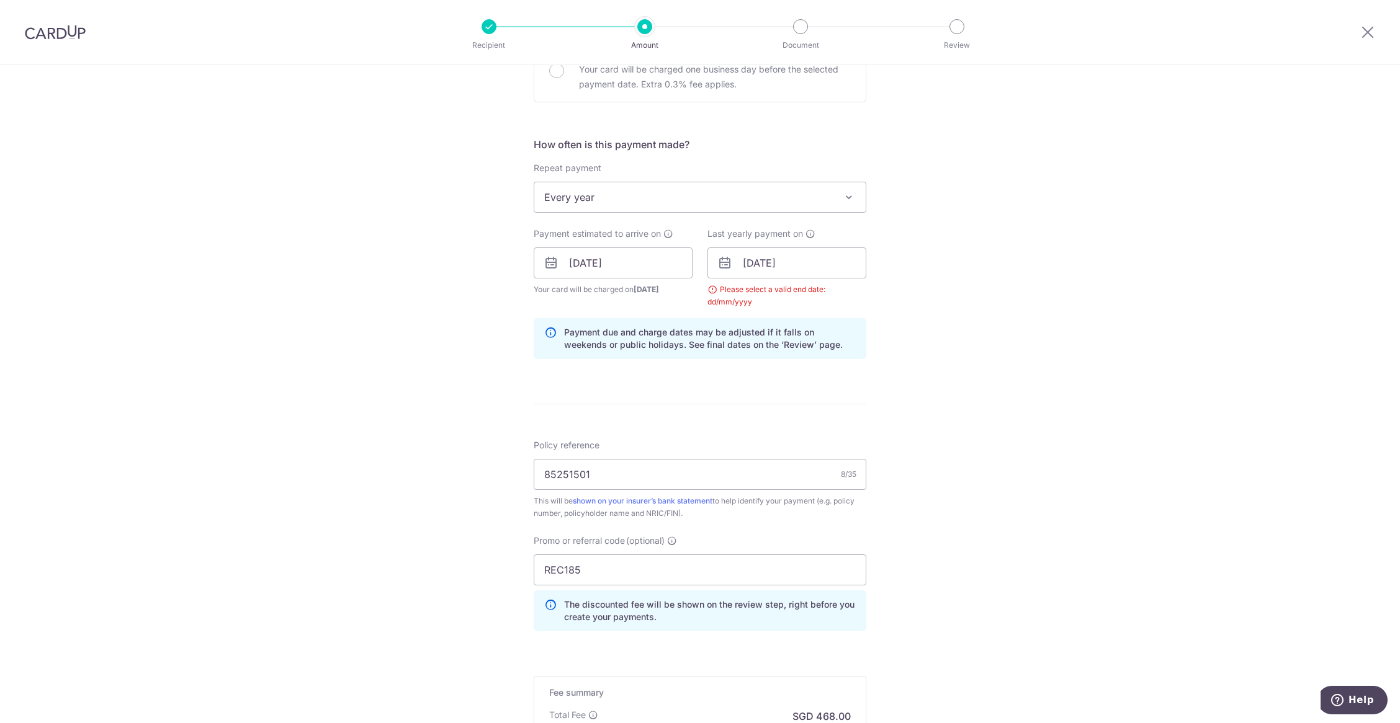
click at [808, 406] on form "Enter payment amount SGD 18,000.00 18000.00 Select Card **** 0626 Add credit ca…" at bounding box center [700, 289] width 333 height 1101
click at [830, 254] on input "26/08/2026" at bounding box center [786, 263] width 159 height 31
click at [842, 297] on select "2025 2026 2027 2028 2029 2030 2031 2032 2033 2034 2035" at bounding box center [835, 297] width 33 height 10
click at [752, 424] on link "18" at bounding box center [758, 426] width 20 height 20
click at [794, 406] on form "Enter payment amount SGD 18,000.00 18000.00 Select Card **** 0626 Add credit ca…" at bounding box center [700, 289] width 333 height 1101
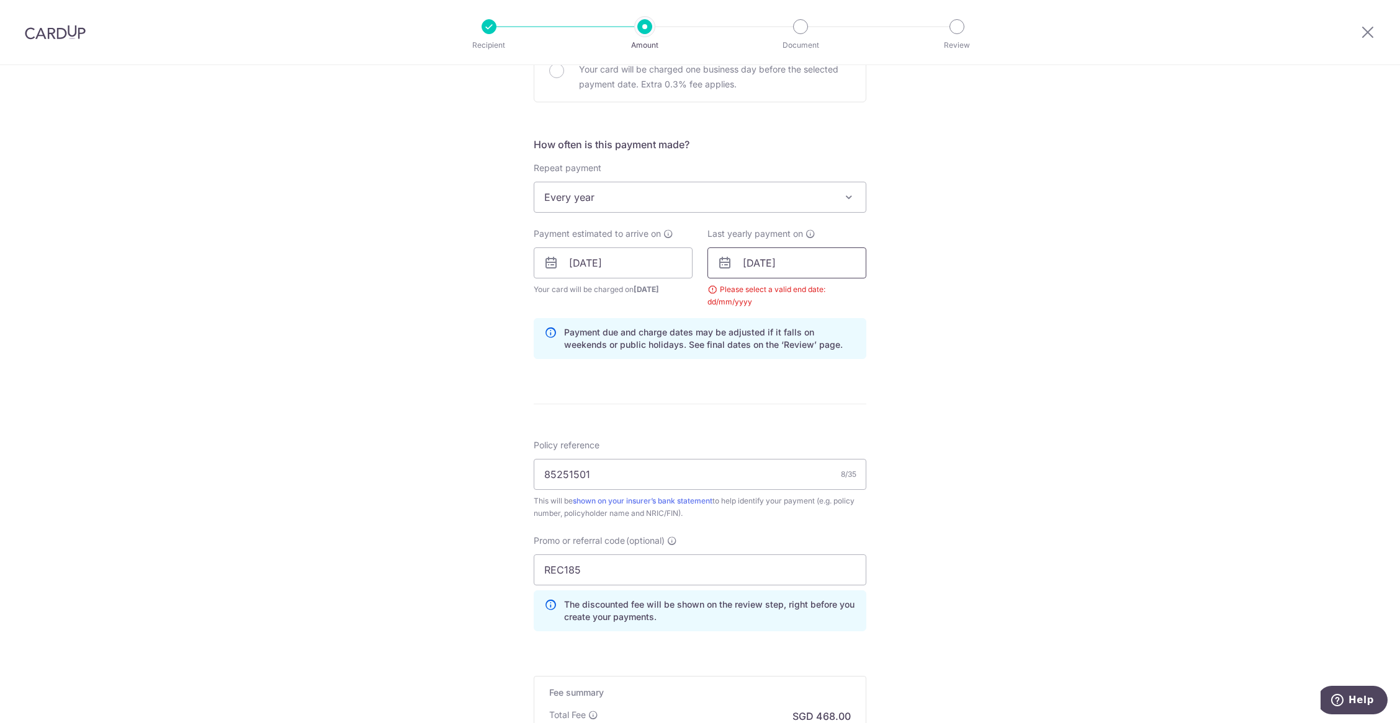
click at [843, 271] on input "[DATE]" at bounding box center [786, 263] width 159 height 31
click at [833, 297] on select "2025 2026 2027 2028 2029 2030 2031 2032 2033 2034 2035" at bounding box center [835, 297] width 33 height 10
click at [772, 426] on link "18" at bounding box center [782, 426] width 20 height 20
type input "[DATE]"
click at [802, 421] on form "Enter payment amount SGD 18,000.00 18000.00 Select Card **** 0626 Add credit ca…" at bounding box center [700, 289] width 333 height 1101
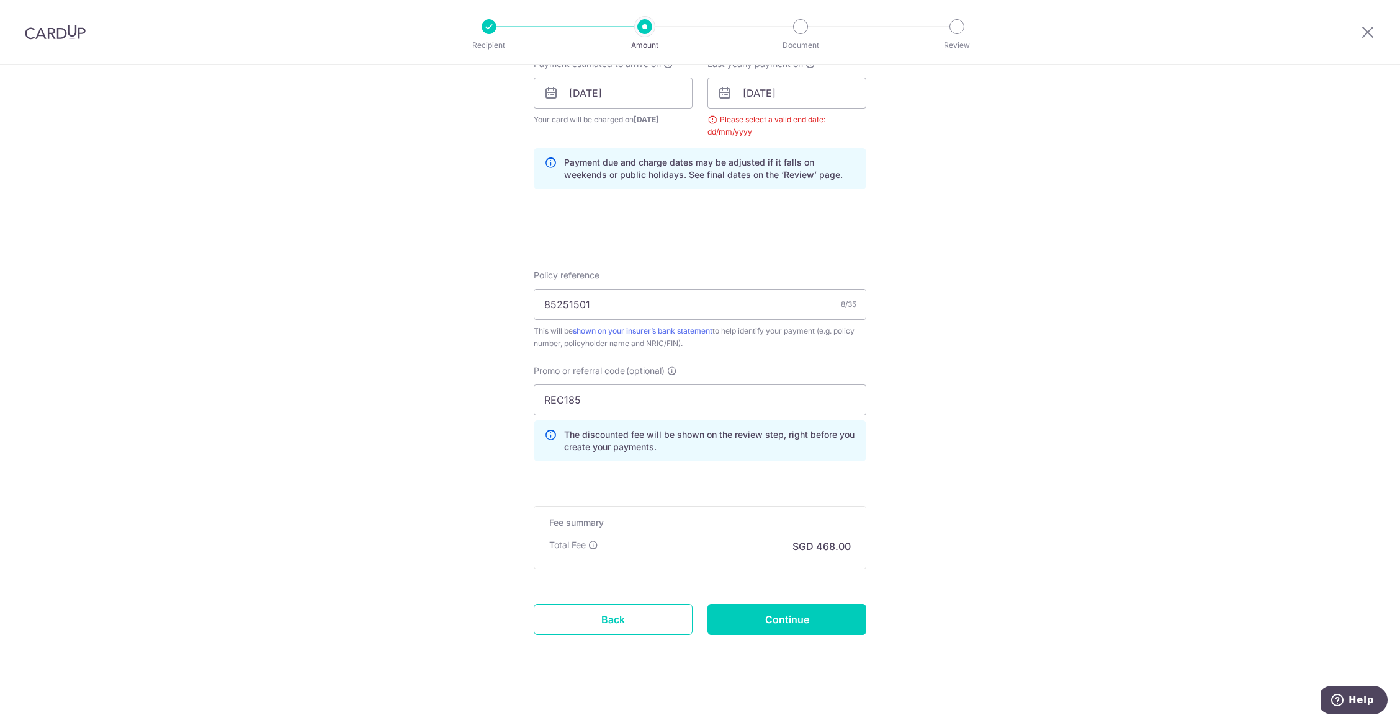
scroll to position [583, 0]
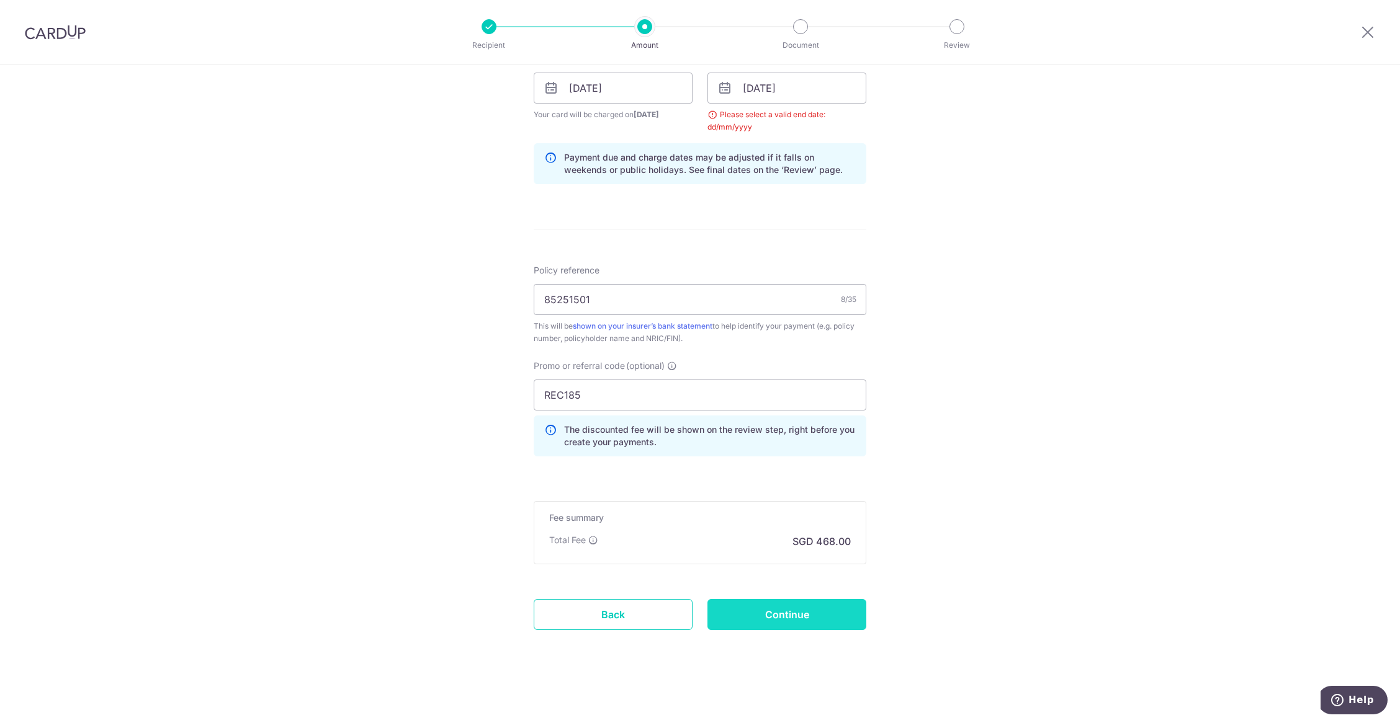
click at [778, 609] on input "Continue" at bounding box center [786, 614] width 159 height 31
type input "Create Schedule"
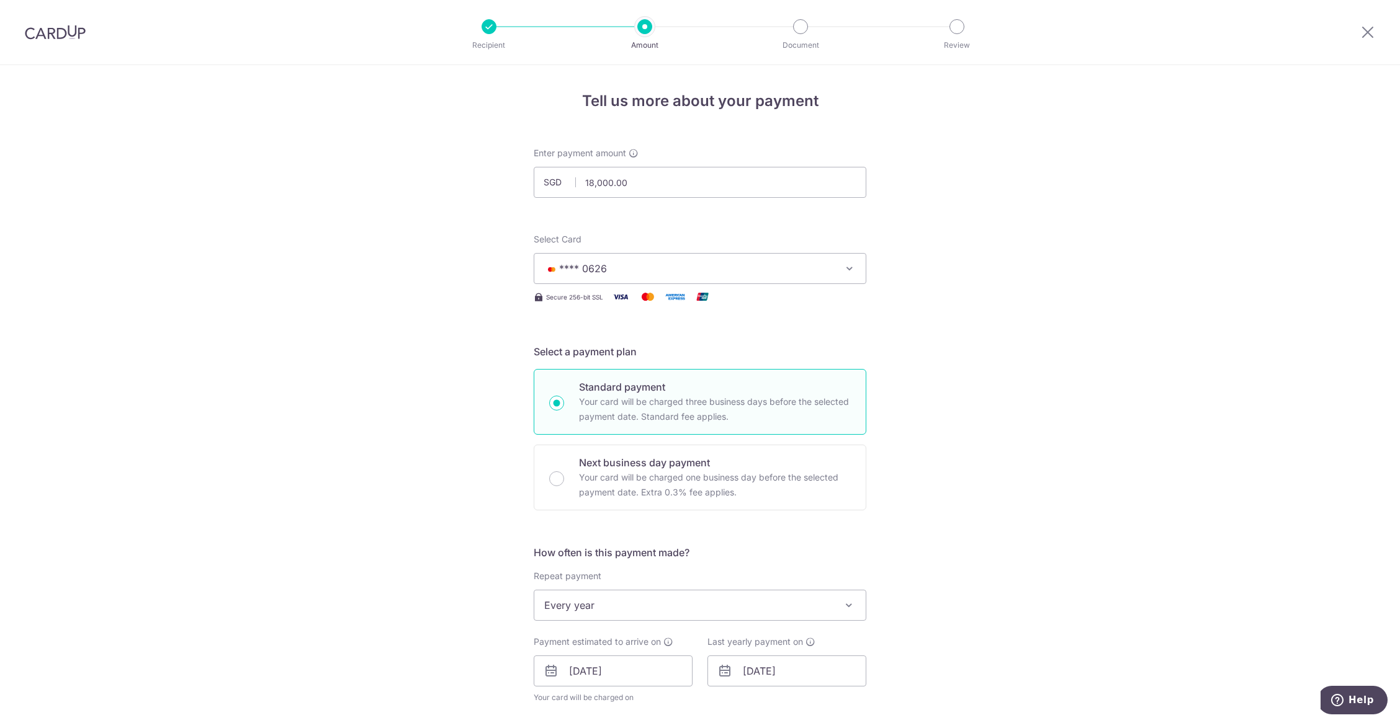
scroll to position [537, 0]
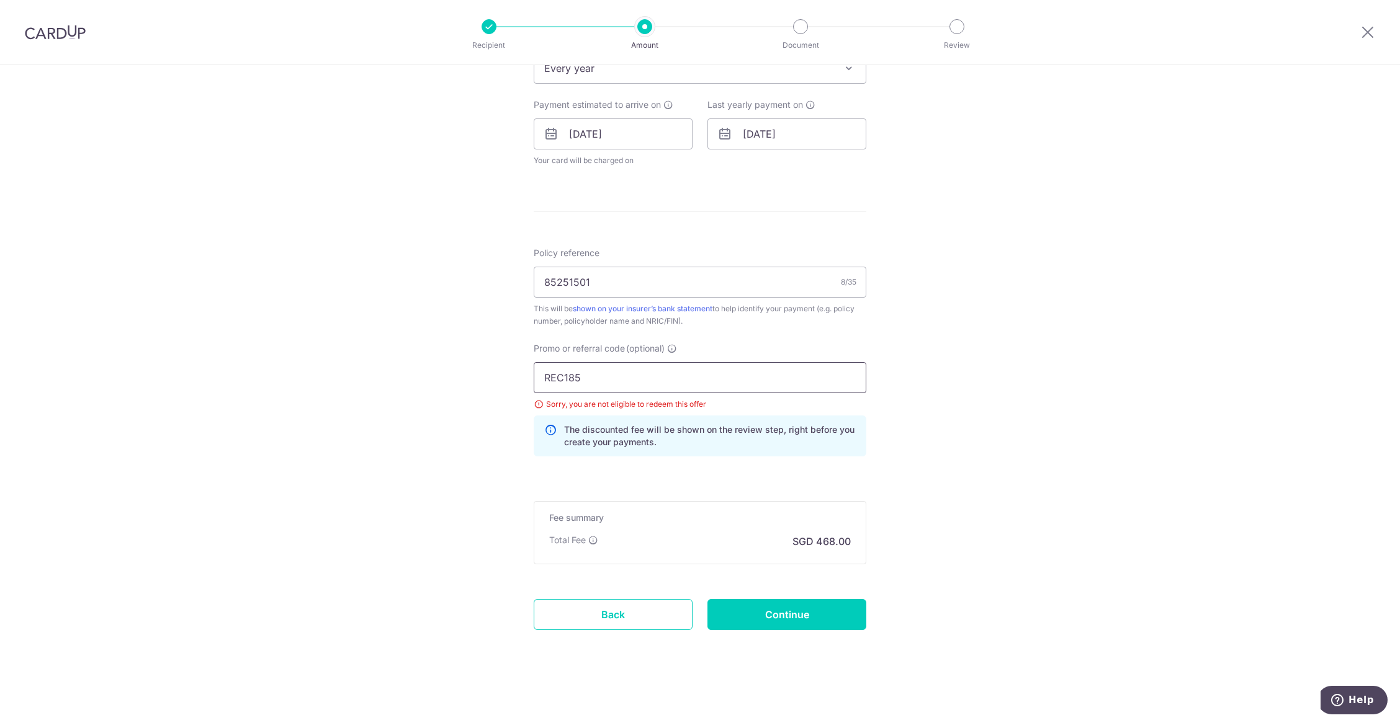
click at [586, 382] on input "REC185" at bounding box center [700, 377] width 333 height 31
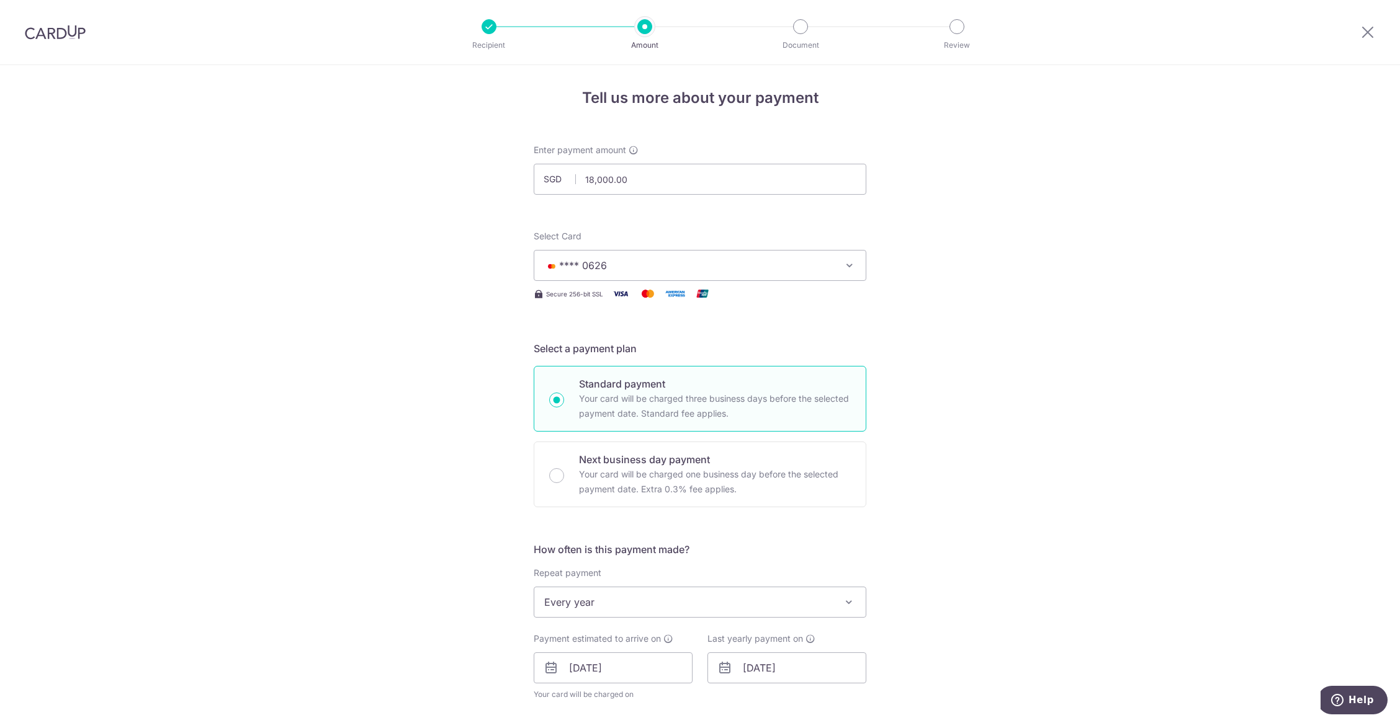
scroll to position [0, 0]
click at [725, 266] on span "**** 0626" at bounding box center [688, 268] width 289 height 15
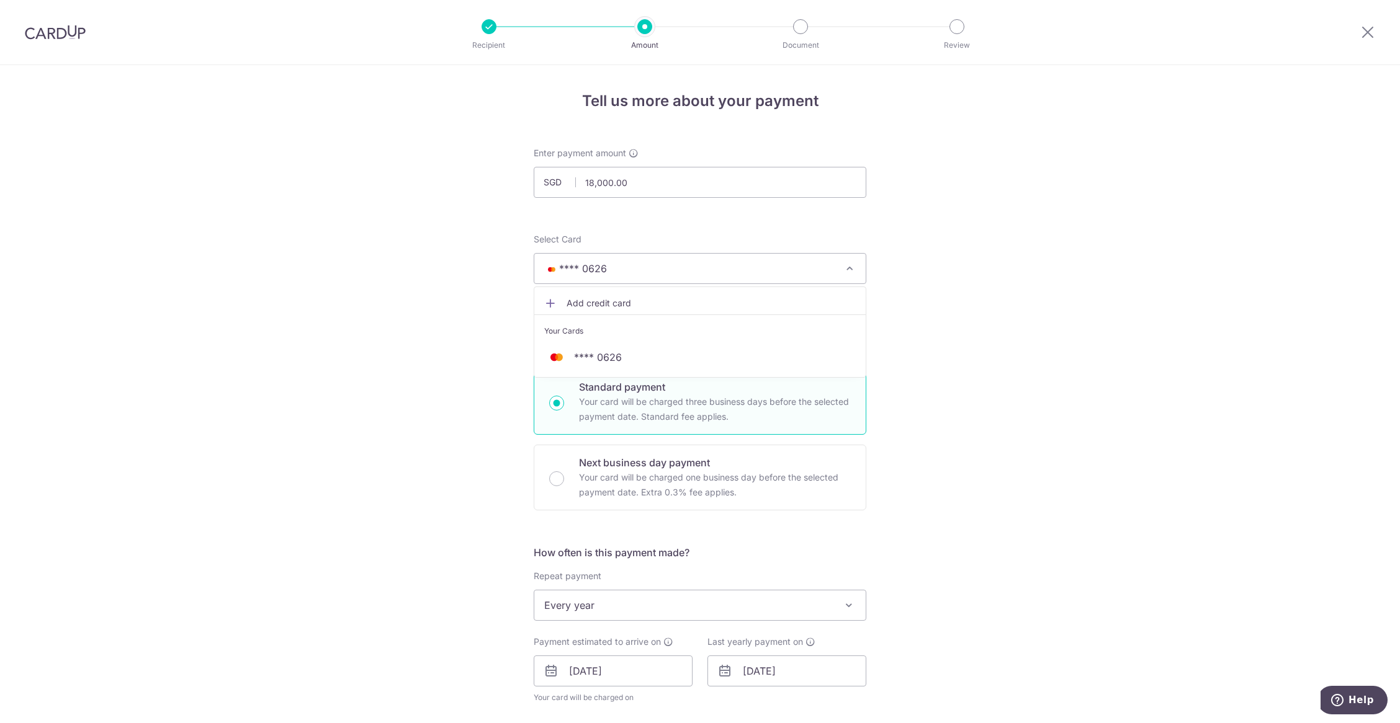
click at [717, 309] on span "Add credit card" at bounding box center [710, 303] width 289 height 12
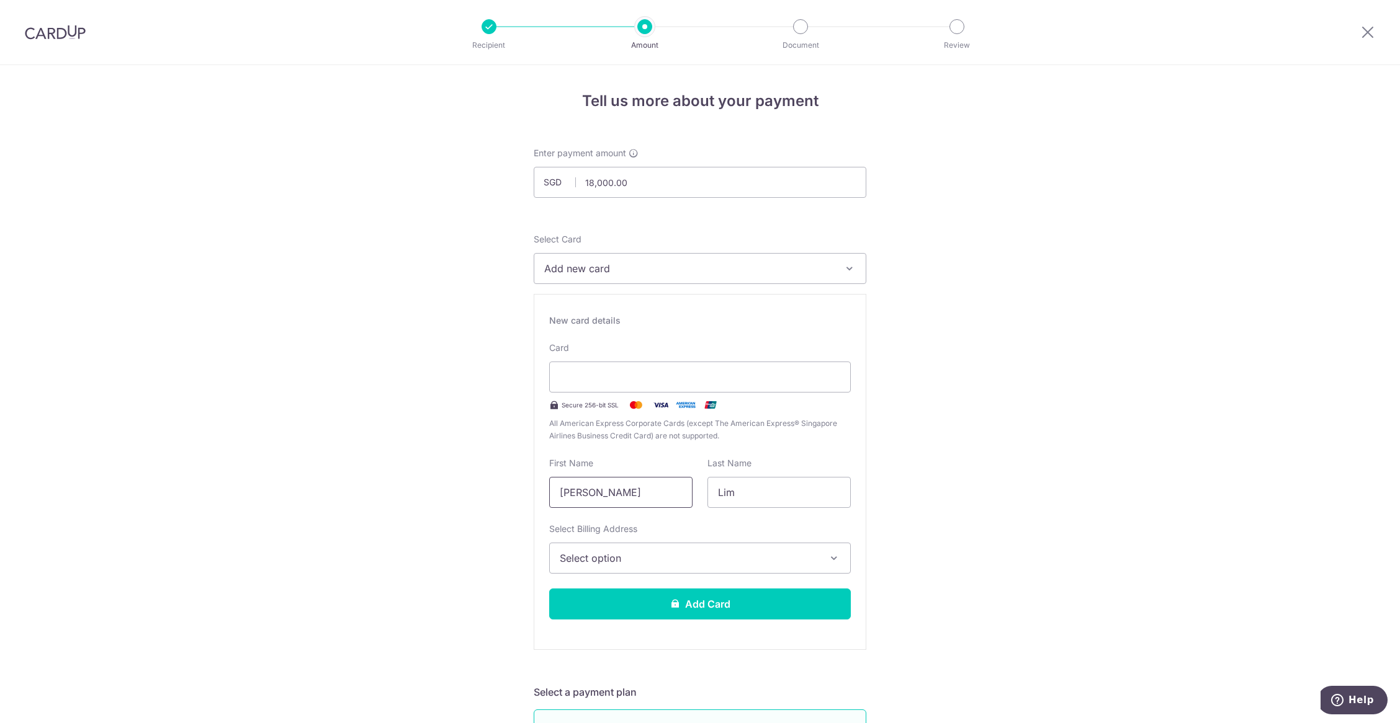
click at [618, 504] on input "[PERSON_NAME]" at bounding box center [620, 492] width 143 height 31
type input "lim"
click at [769, 503] on input "Lim" at bounding box center [778, 492] width 143 height 31
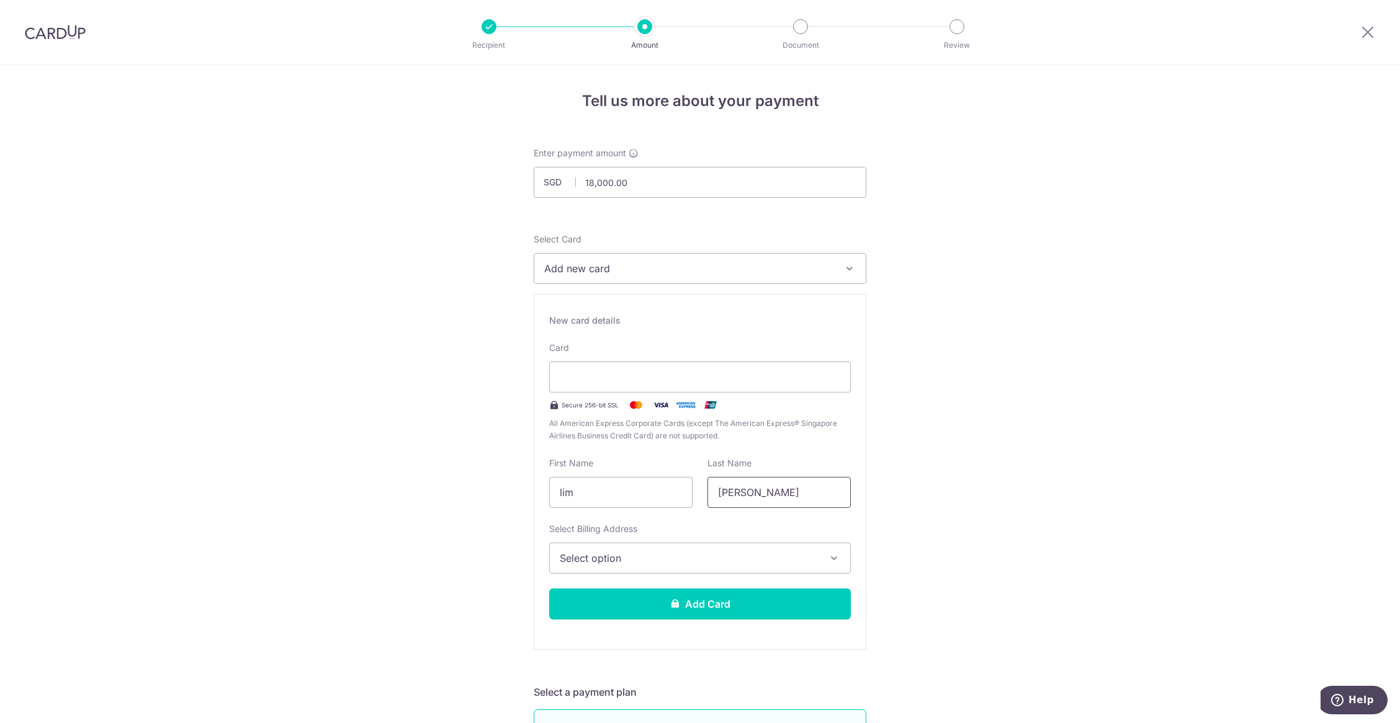
type input "lee pin"
click at [753, 558] on span "Select option" at bounding box center [689, 558] width 258 height 15
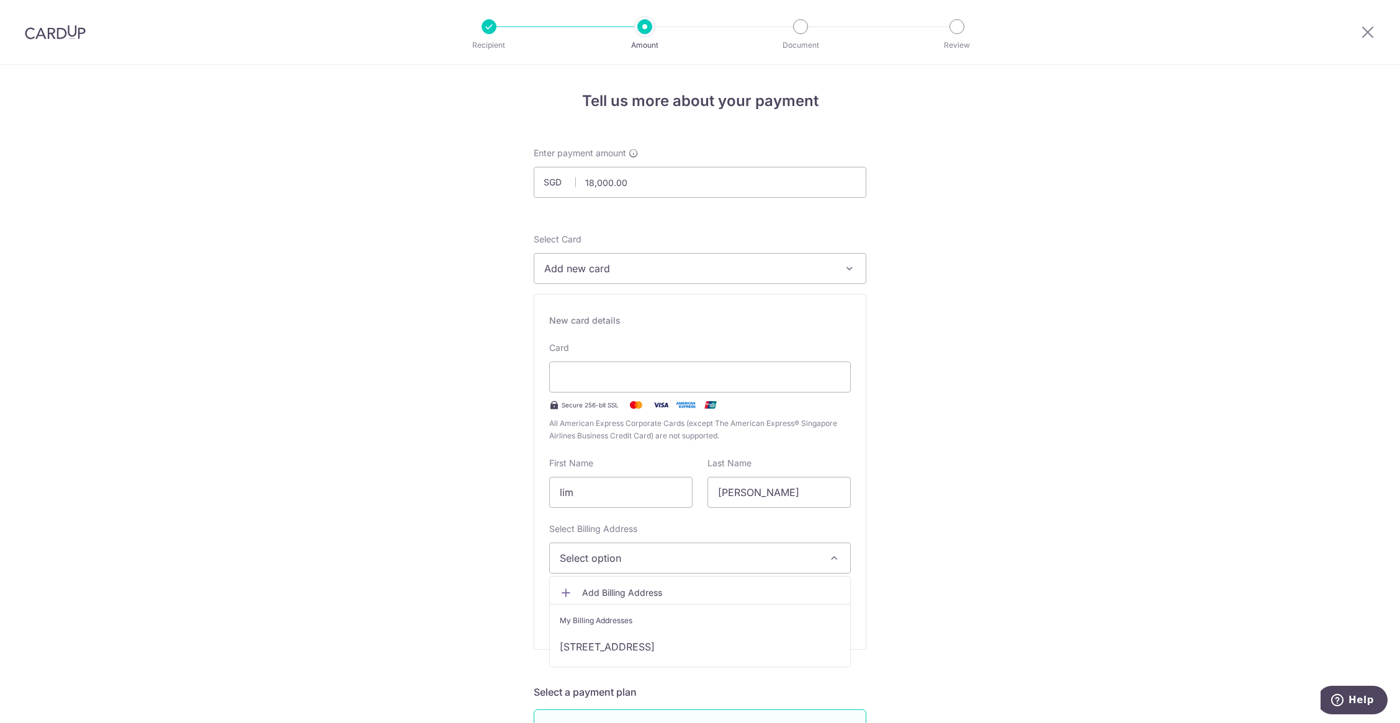
click at [741, 591] on span "Add Billing Address" at bounding box center [711, 593] width 258 height 12
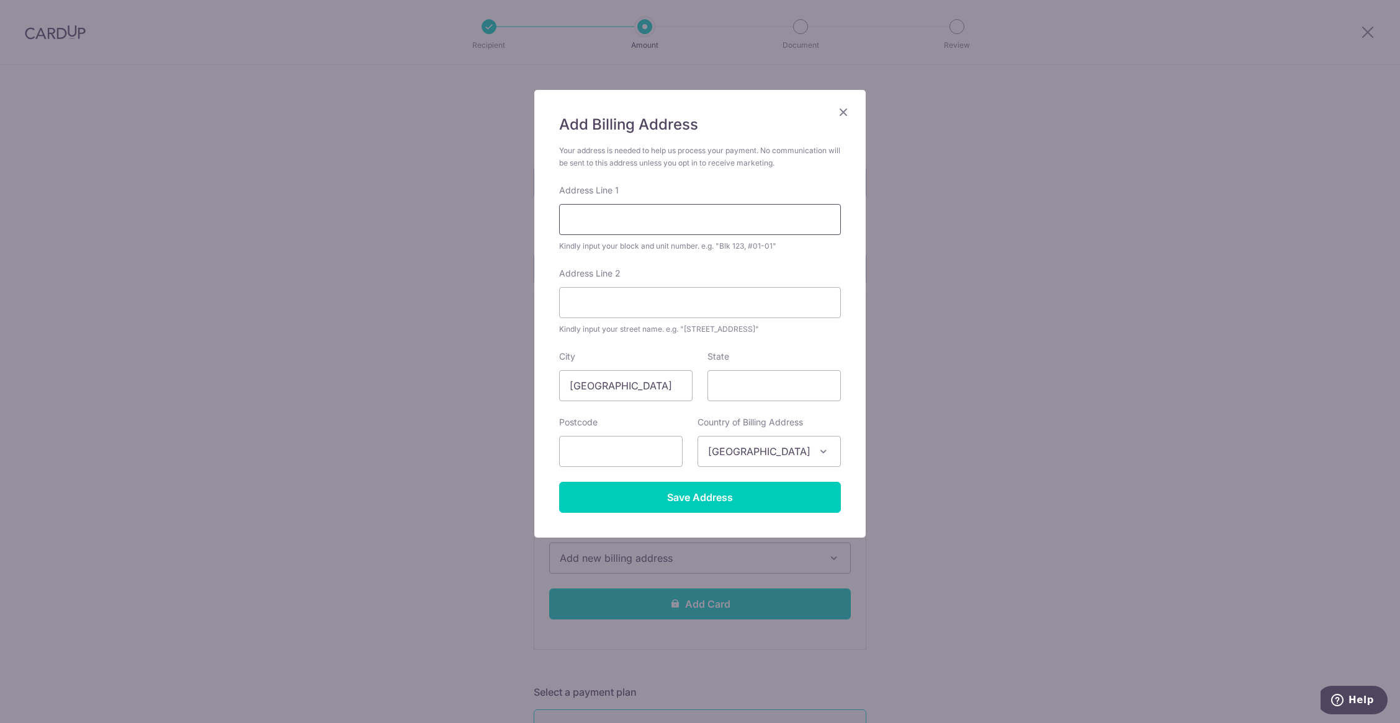
click at [630, 217] on input "Address Line 1" at bounding box center [700, 219] width 282 height 31
click at [613, 445] on input "text" at bounding box center [620, 451] width 123 height 31
type input "534030"
click at [661, 218] on input "Address Line 1" at bounding box center [700, 219] width 282 height 31
type input "12 Upper Serangoon Crescent"
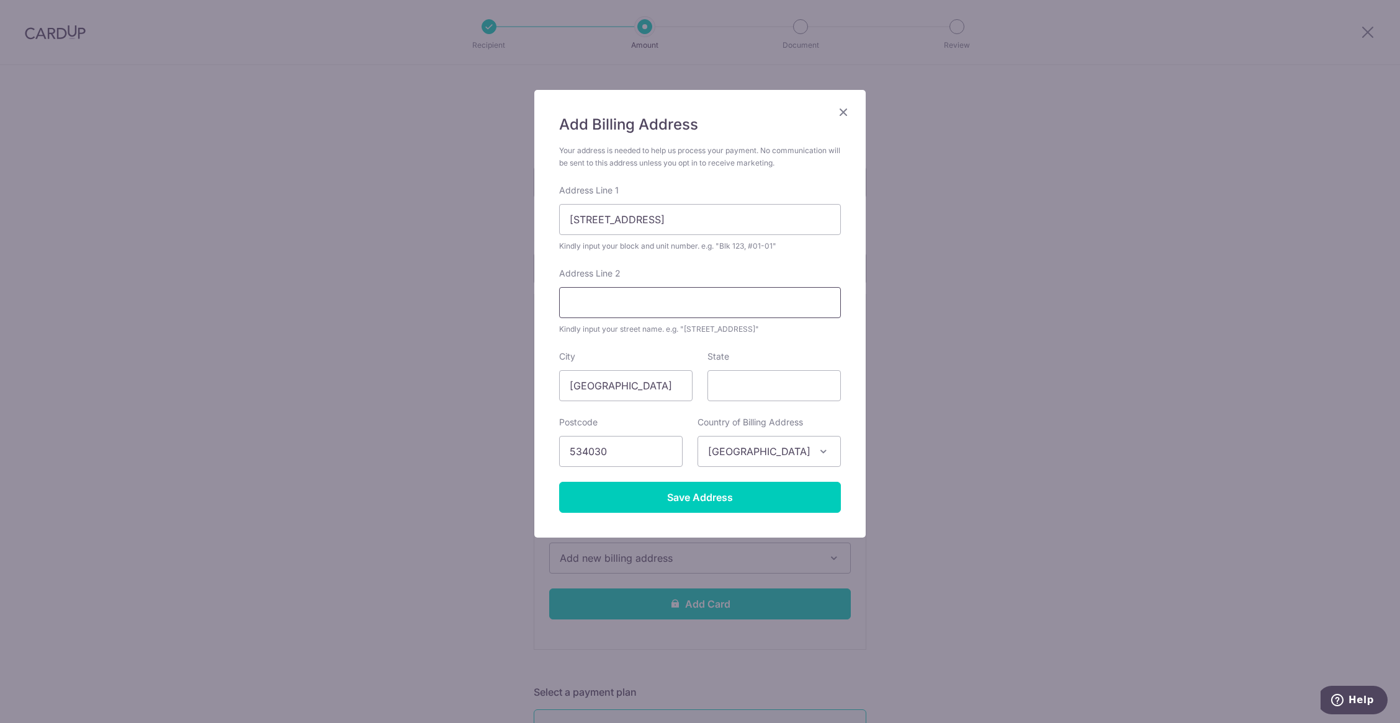
click at [673, 302] on input "Address Line 2" at bounding box center [700, 302] width 282 height 31
type input "0"
type input "07-31"
click at [717, 498] on input "Save Address" at bounding box center [700, 497] width 282 height 31
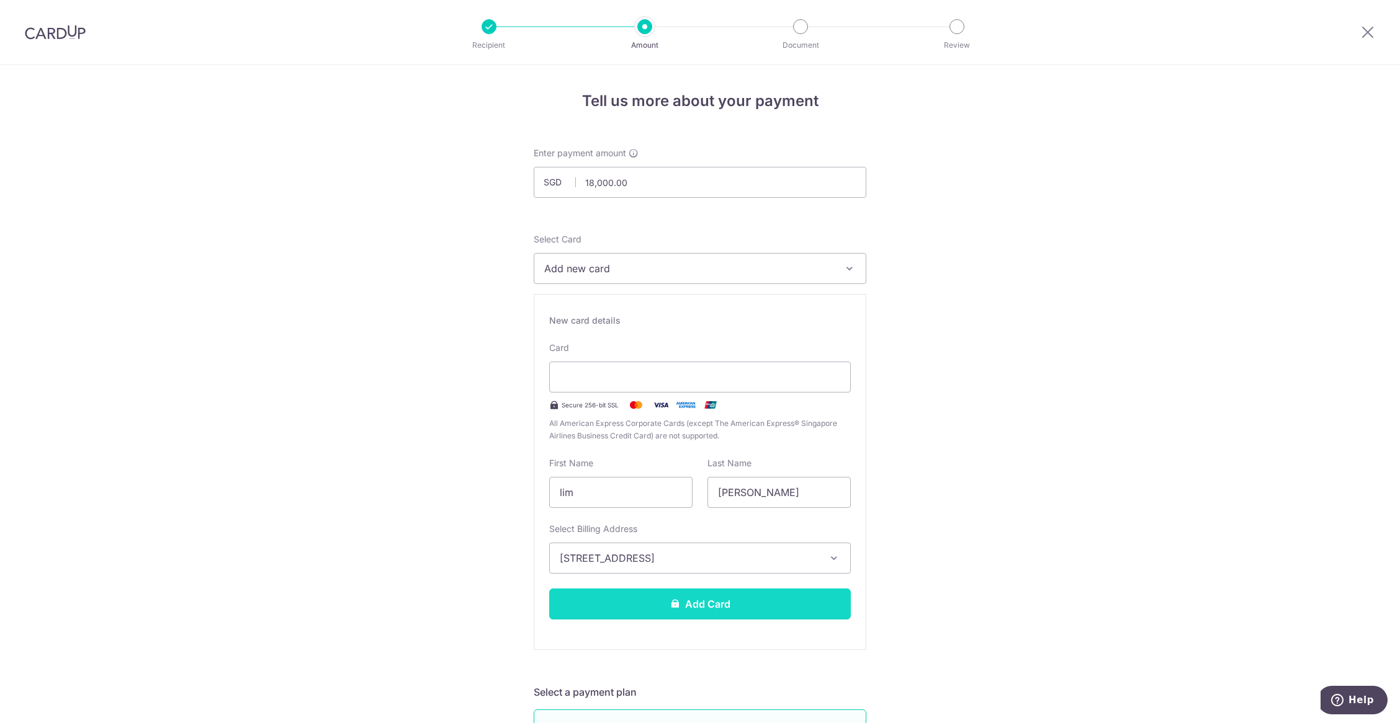
click at [609, 617] on button "Add Card" at bounding box center [700, 604] width 302 height 31
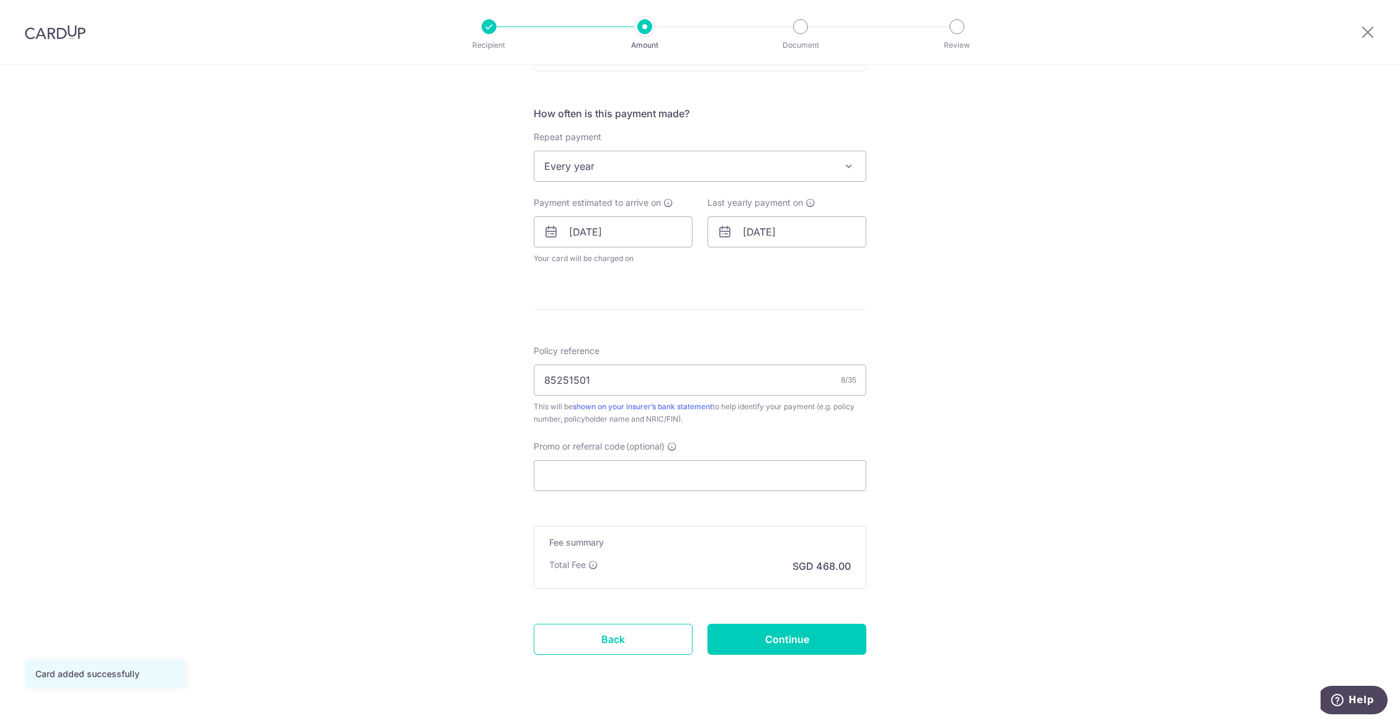
scroll to position [464, 0]
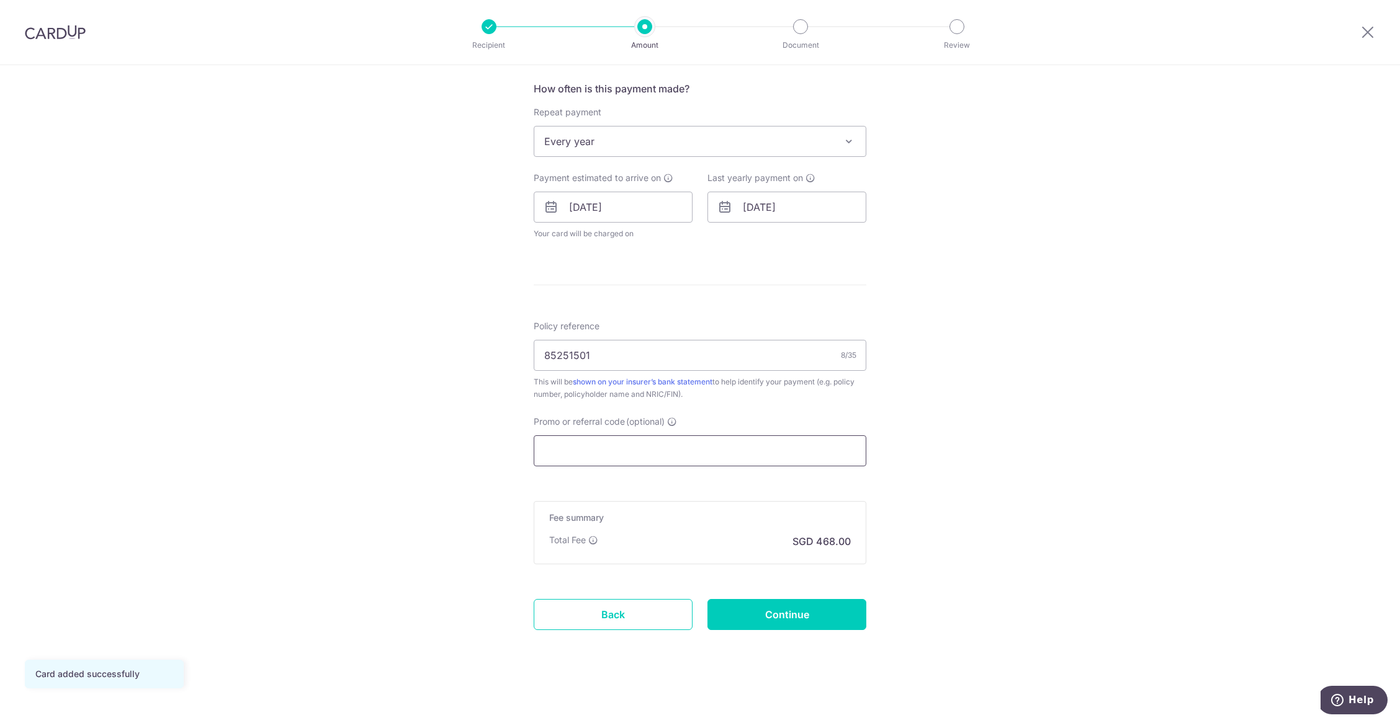
click at [820, 458] on input "Promo or referral code (optional)" at bounding box center [700, 451] width 333 height 31
click at [772, 449] on input "Promo or referral code (optional)" at bounding box center [700, 451] width 333 height 31
paste input "REC185"
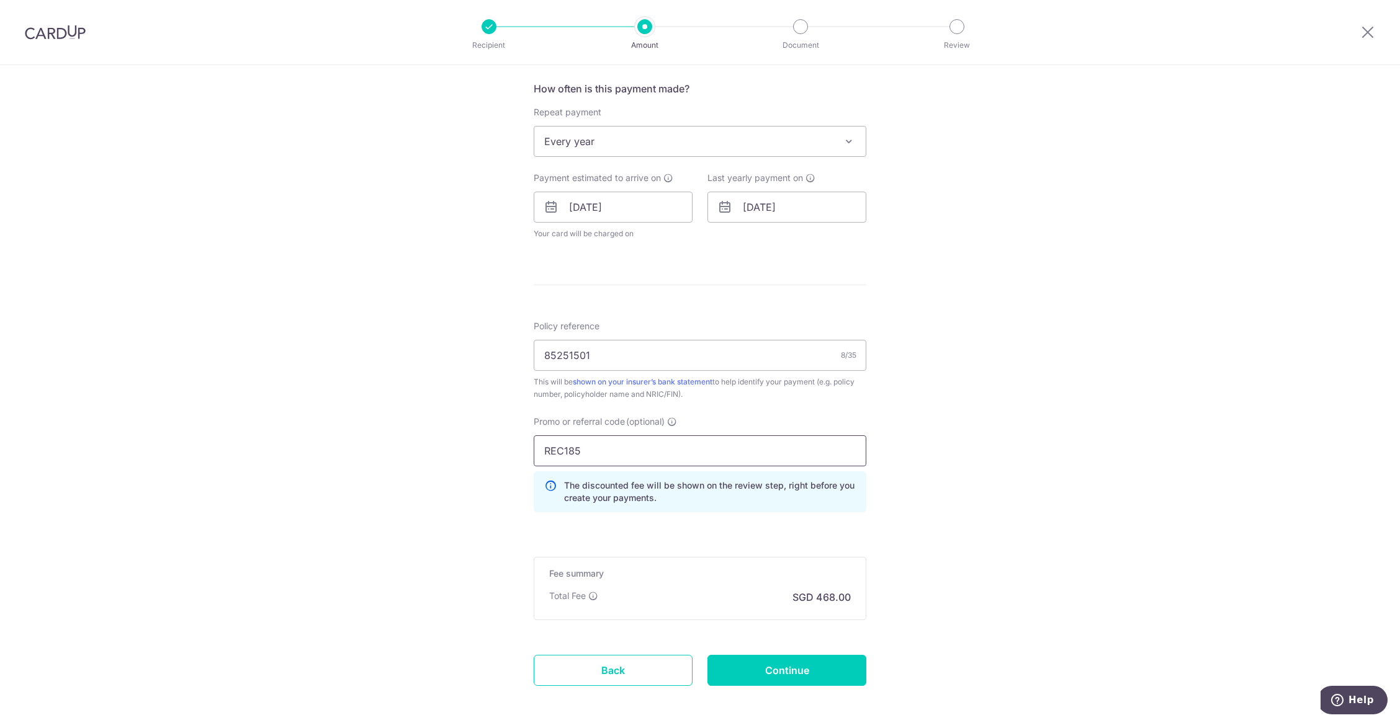
type input "REC185"
click at [935, 472] on div "Tell us more about your payment Enter payment amount SGD 18,000.00 18000.00 Car…" at bounding box center [700, 190] width 1400 height 1178
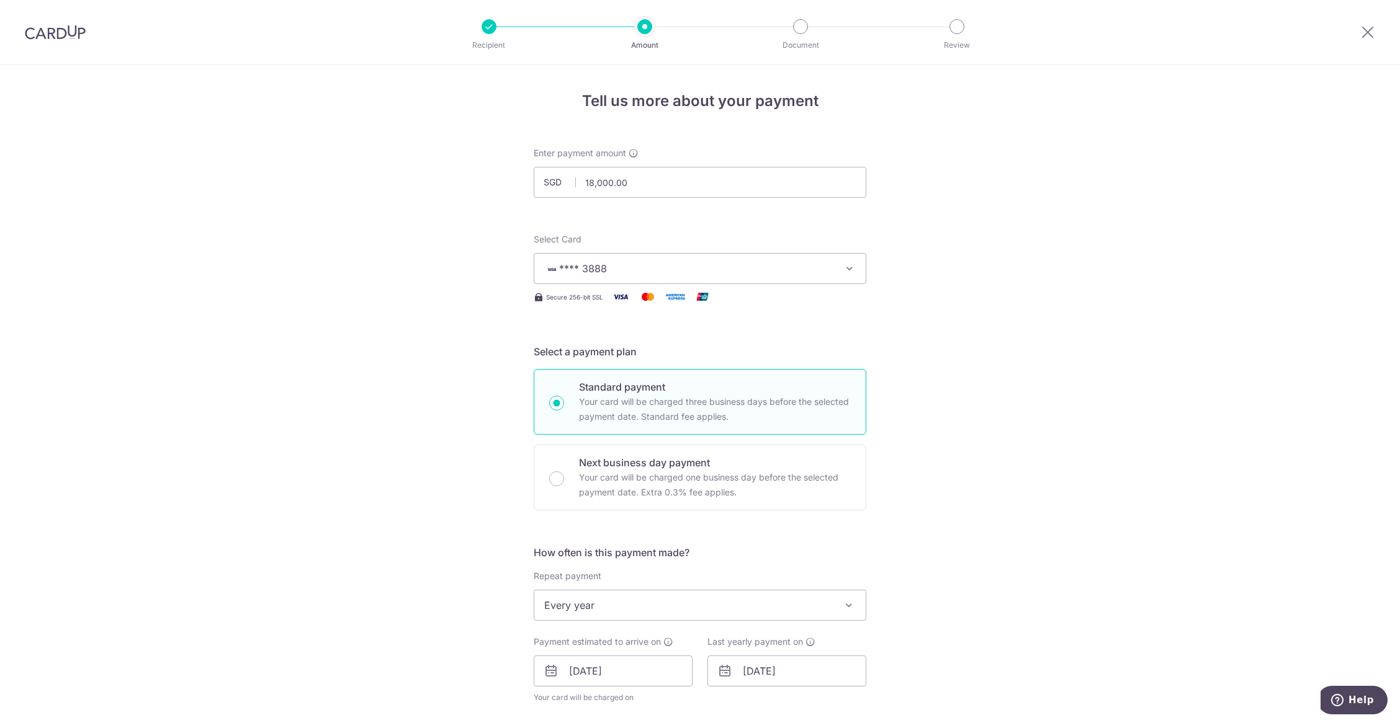
scroll to position [496, 0]
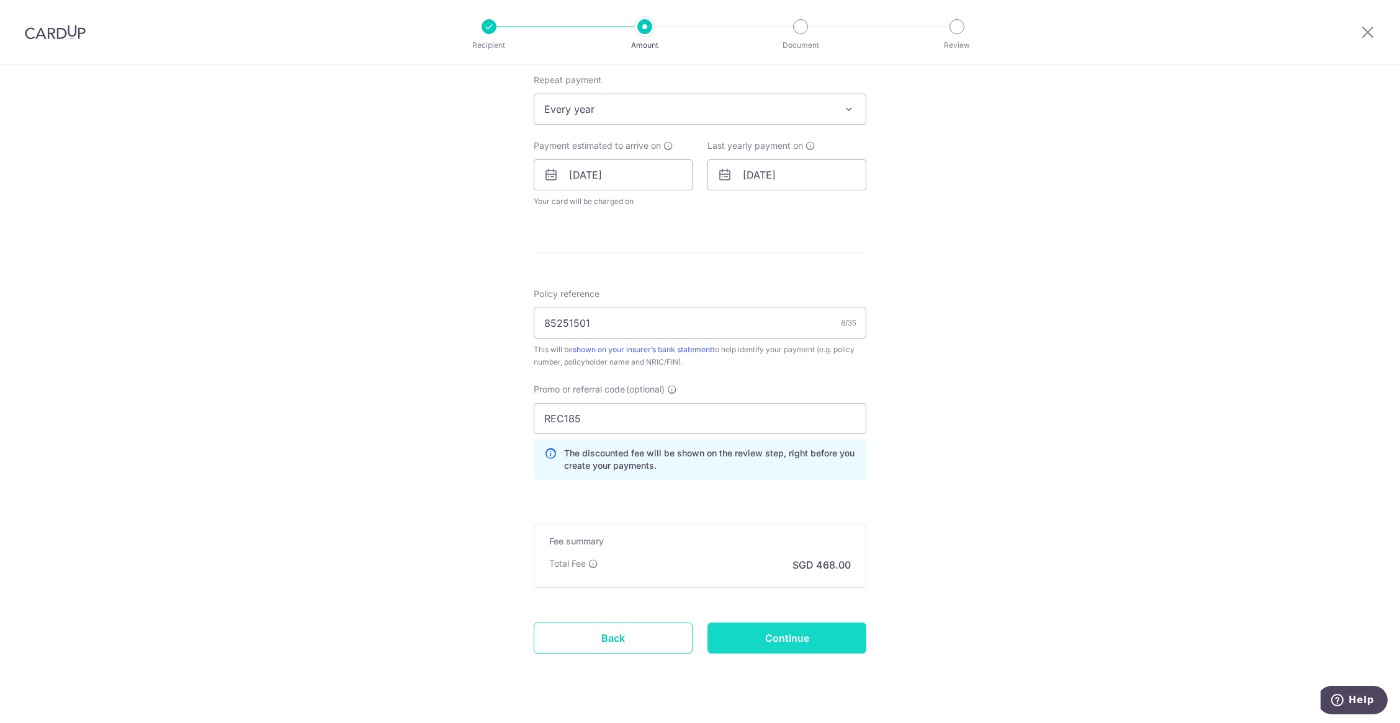
click at [820, 634] on input "Continue" at bounding box center [786, 638] width 159 height 31
type input "Update Schedule"
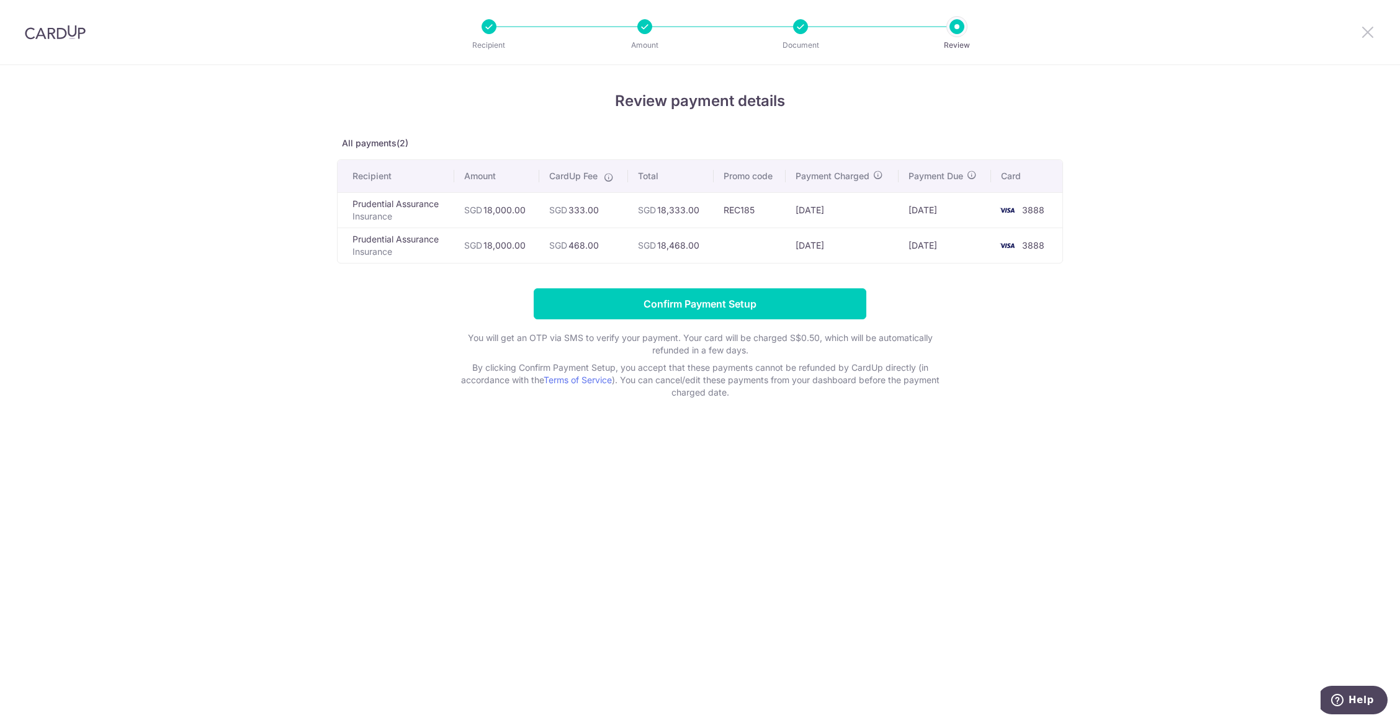
click at [1373, 30] on icon at bounding box center [1367, 32] width 15 height 16
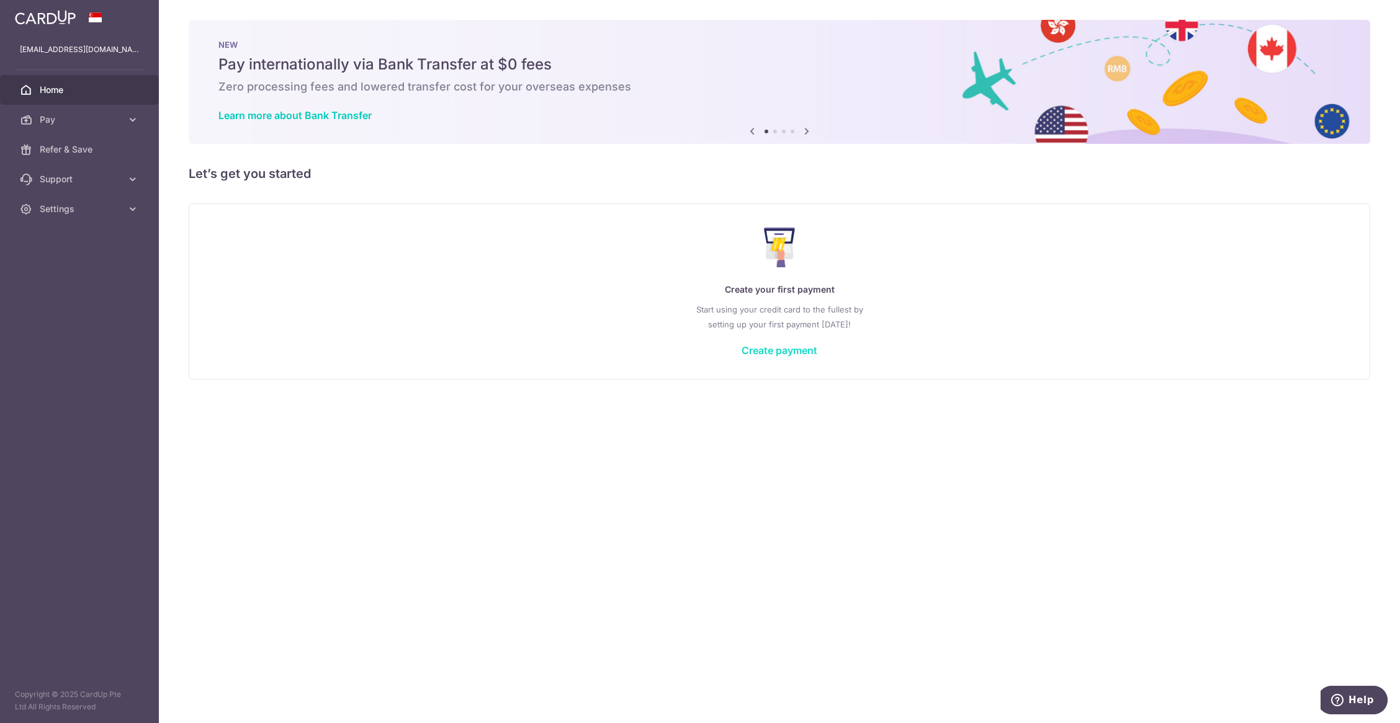
click at [810, 354] on link "Create payment" at bounding box center [779, 350] width 76 height 12
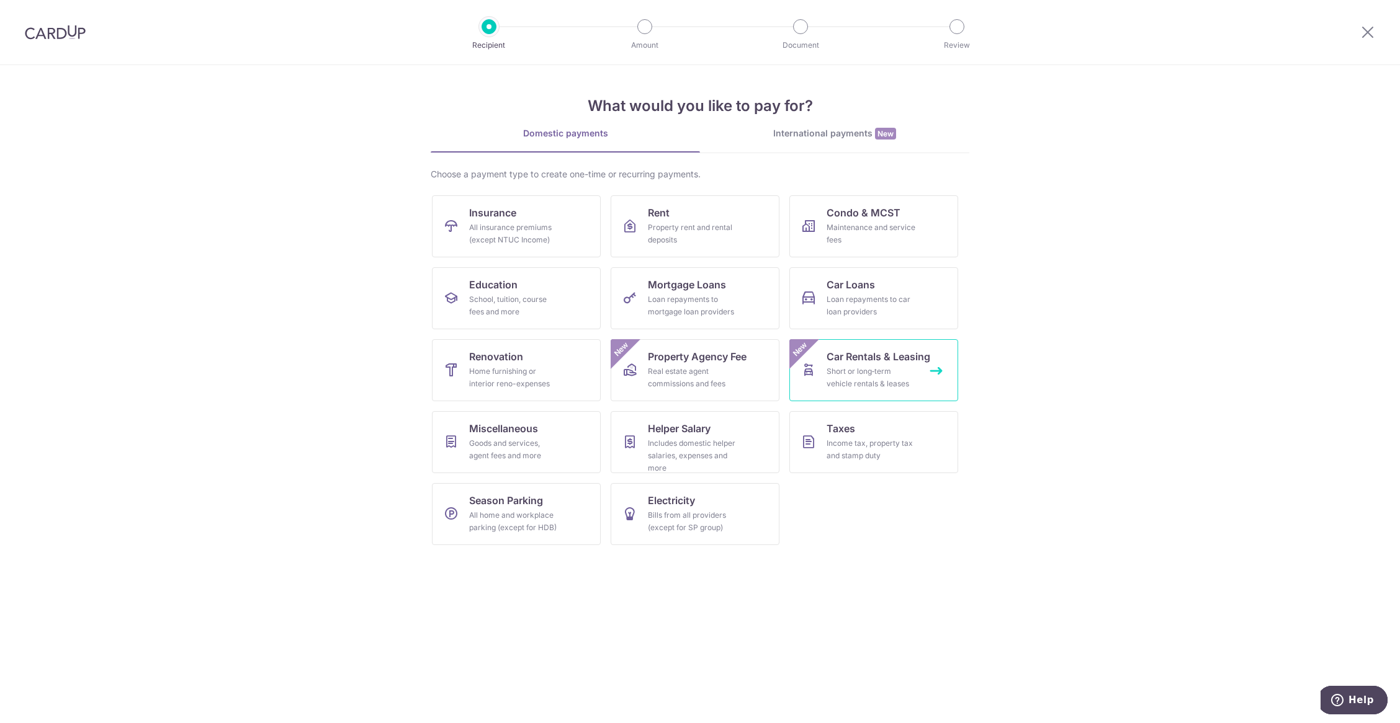
click at [875, 384] on div "Short or long‑term vehicle rentals & leases" at bounding box center [870, 377] width 89 height 25
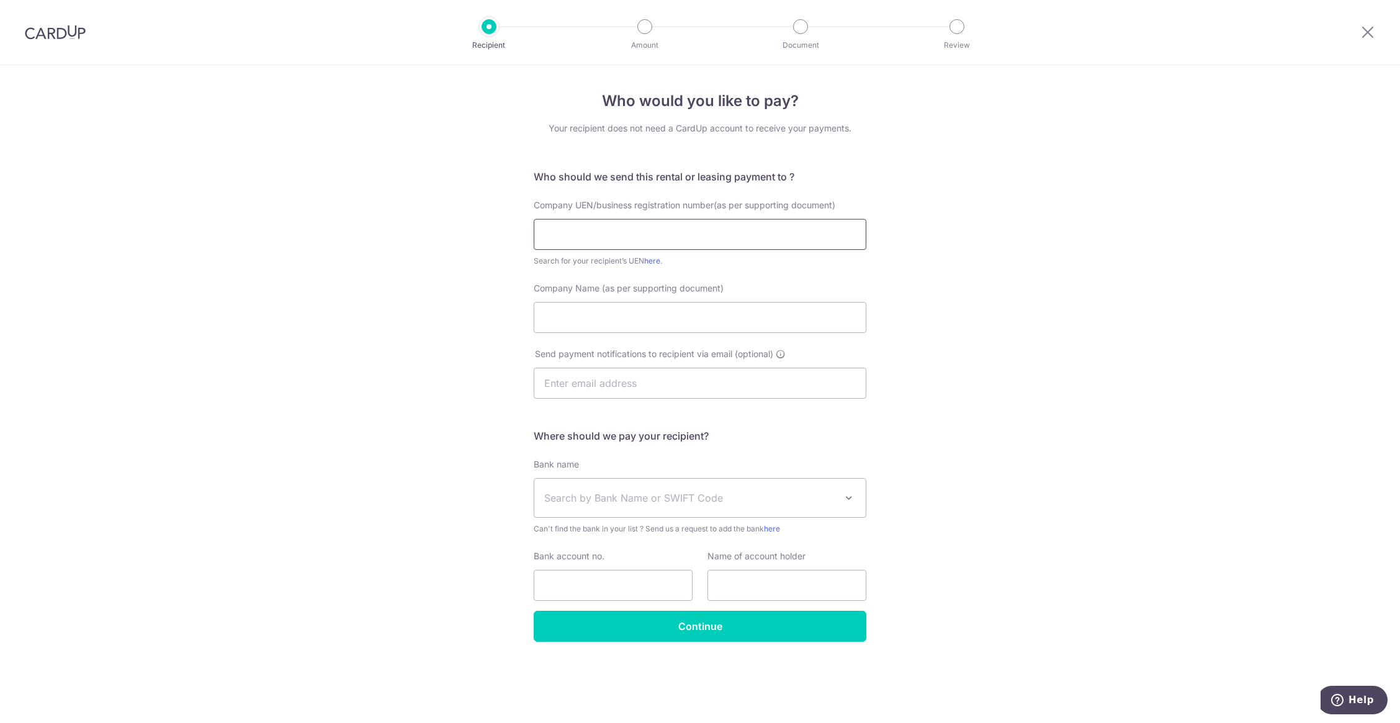
click at [781, 227] on input "text" at bounding box center [700, 234] width 333 height 31
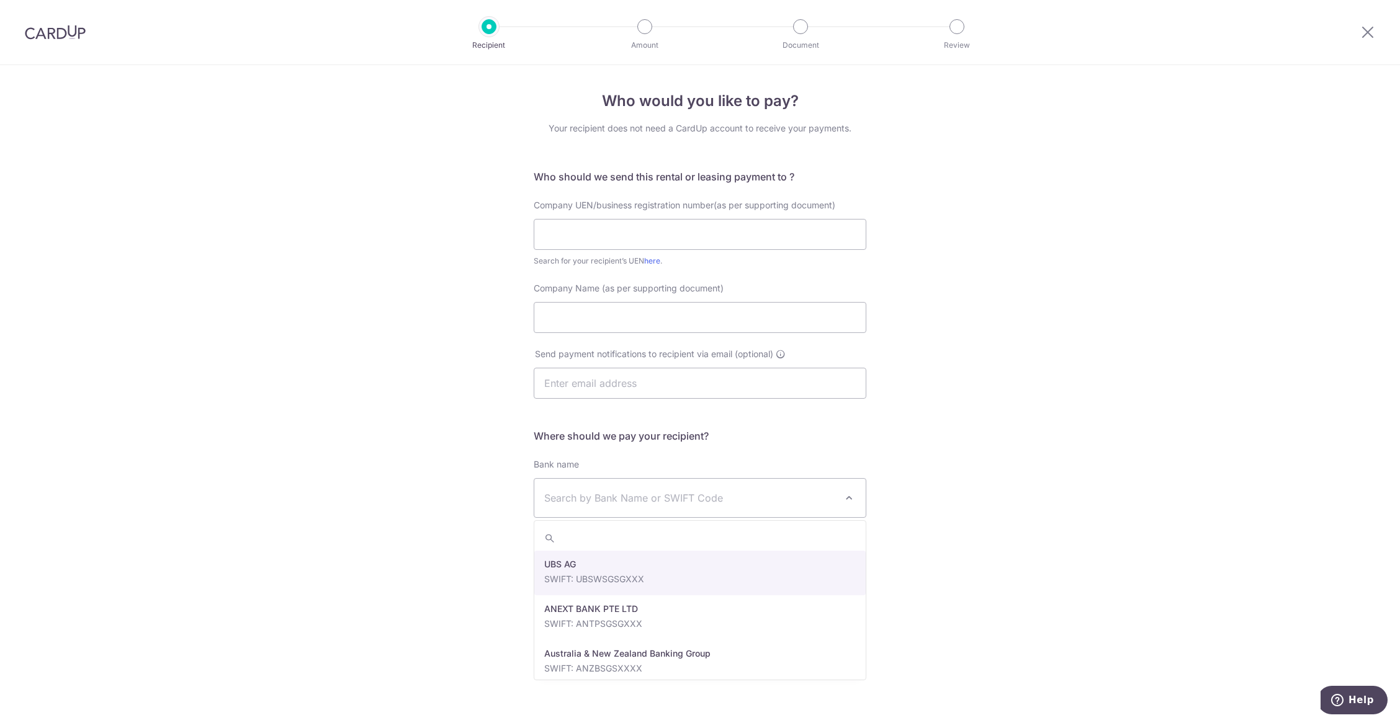
click at [763, 501] on span "Search by Bank Name or SWIFT Code" at bounding box center [690, 498] width 292 height 15
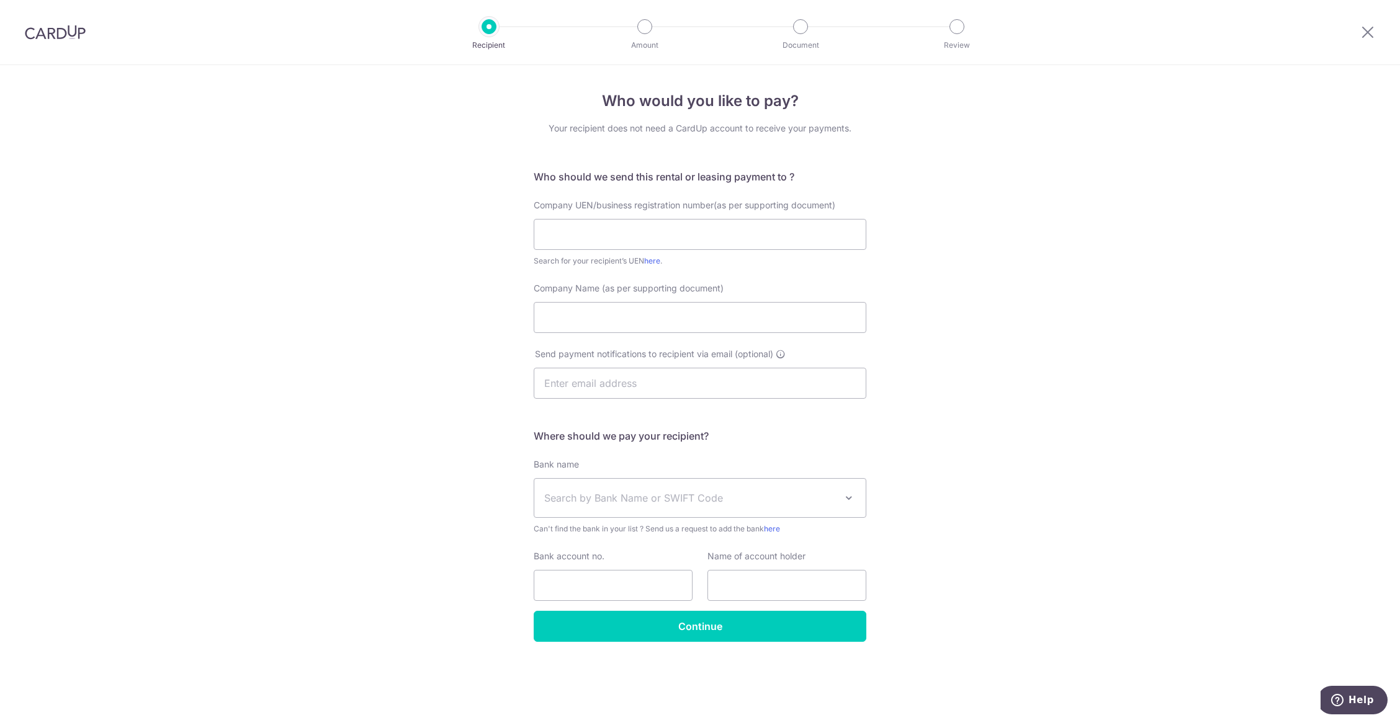
click at [813, 444] on form "Who should we send this rental or leasing payment to ? Company UEN/business reg…" at bounding box center [700, 405] width 333 height 473
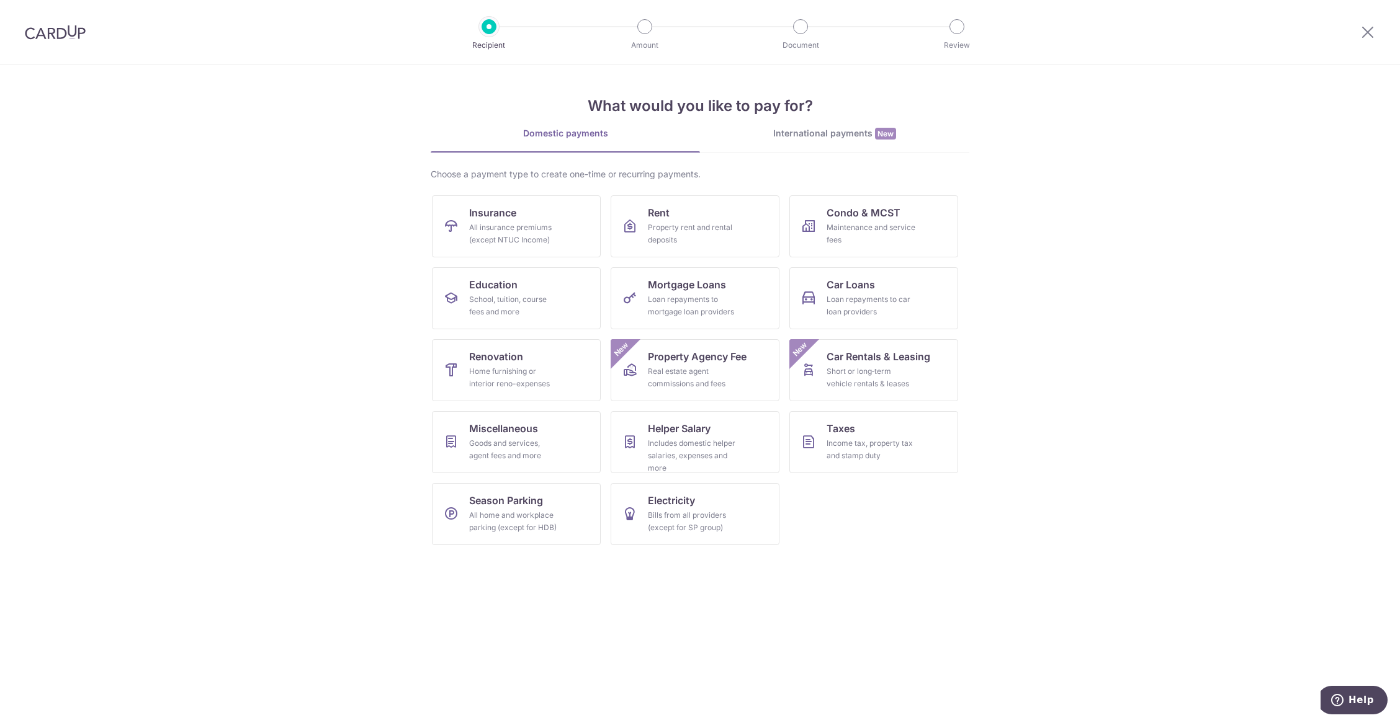
click at [821, 132] on div "International payments New" at bounding box center [834, 133] width 269 height 13
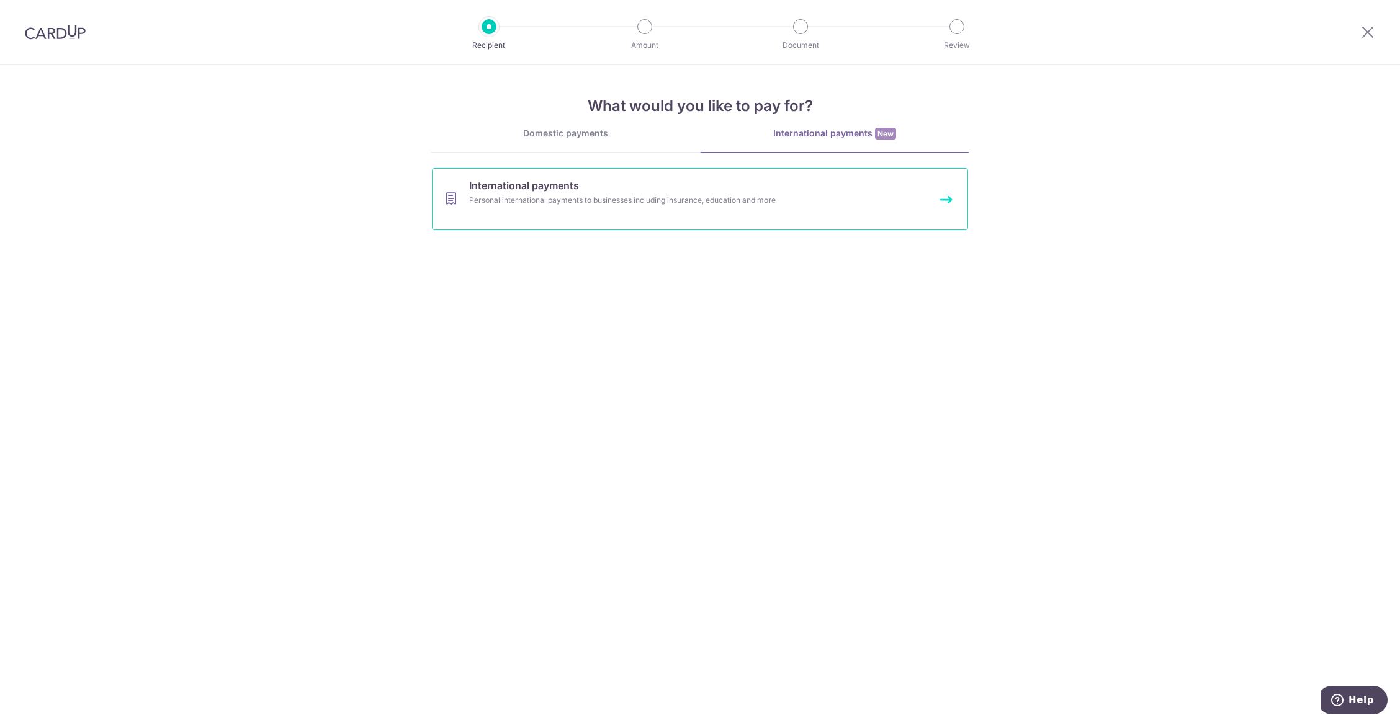
click at [588, 187] on link "International payments Personal international payments to businesses including …" at bounding box center [700, 199] width 536 height 62
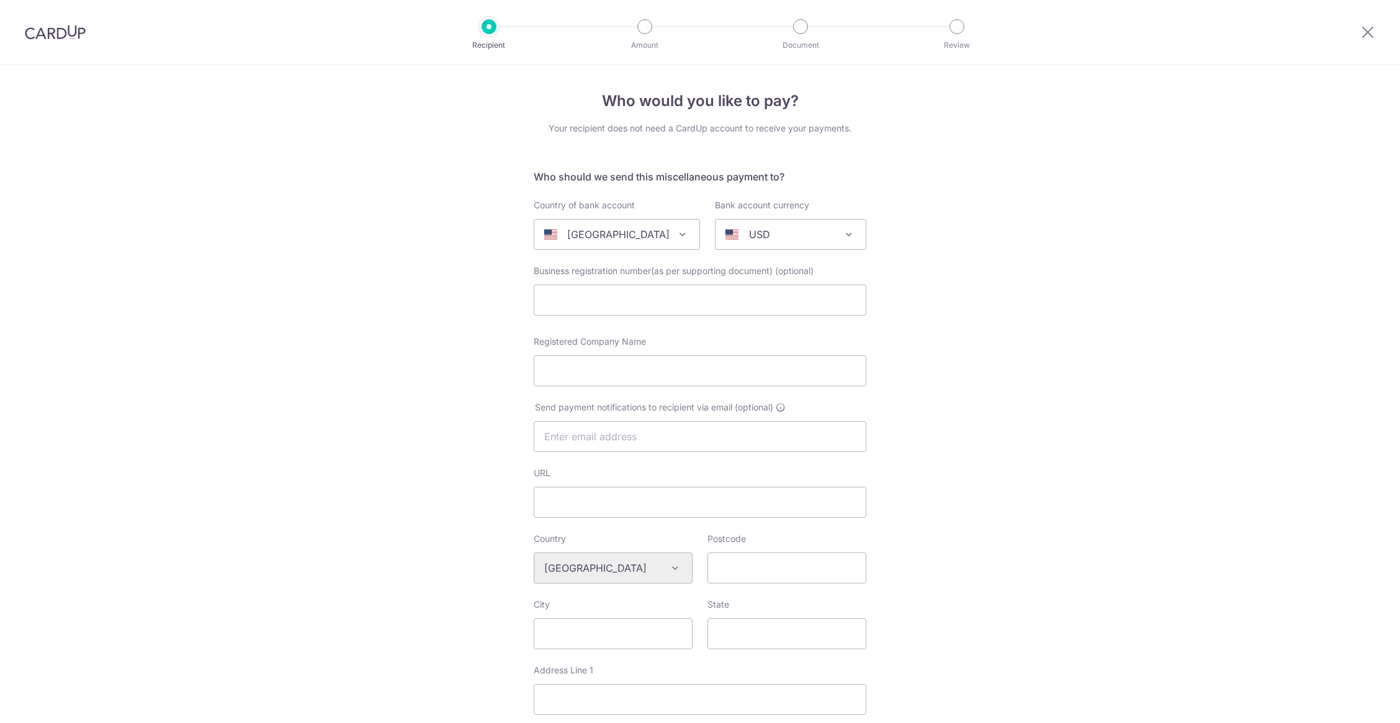
select select
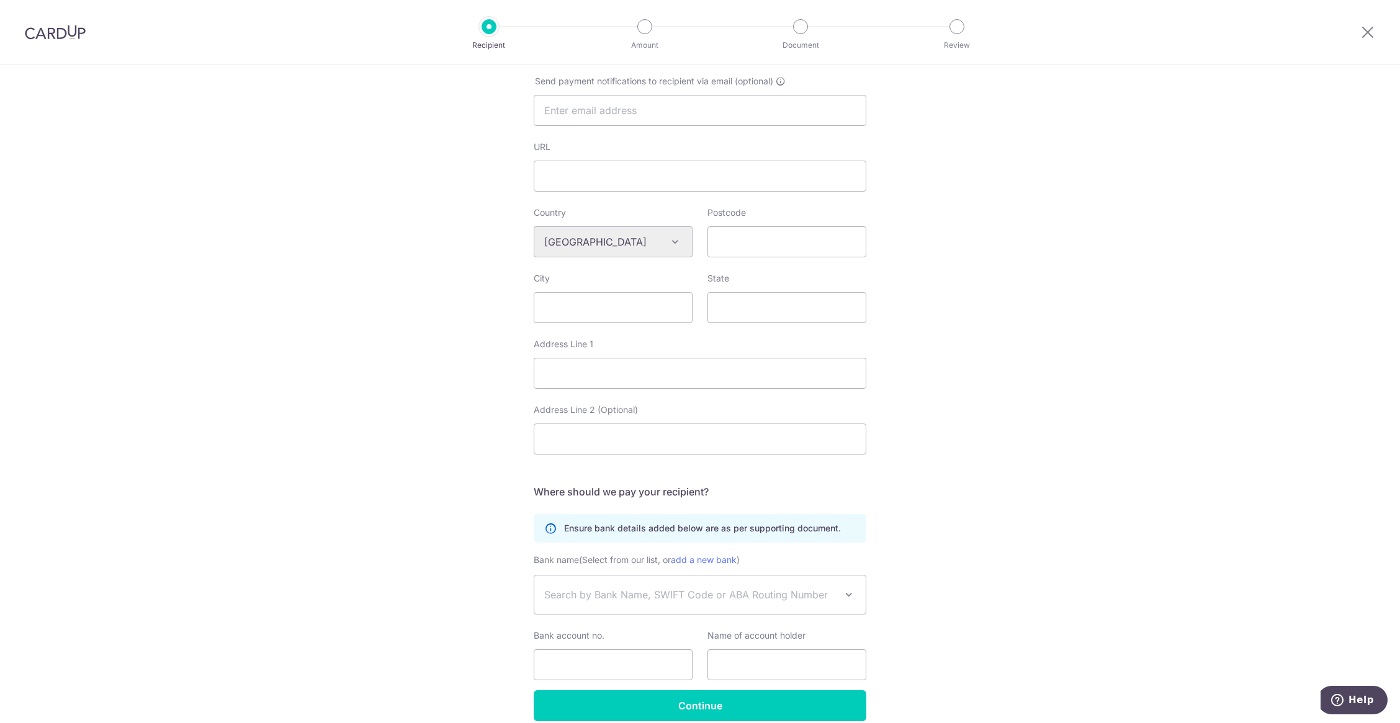
scroll to position [372, 0]
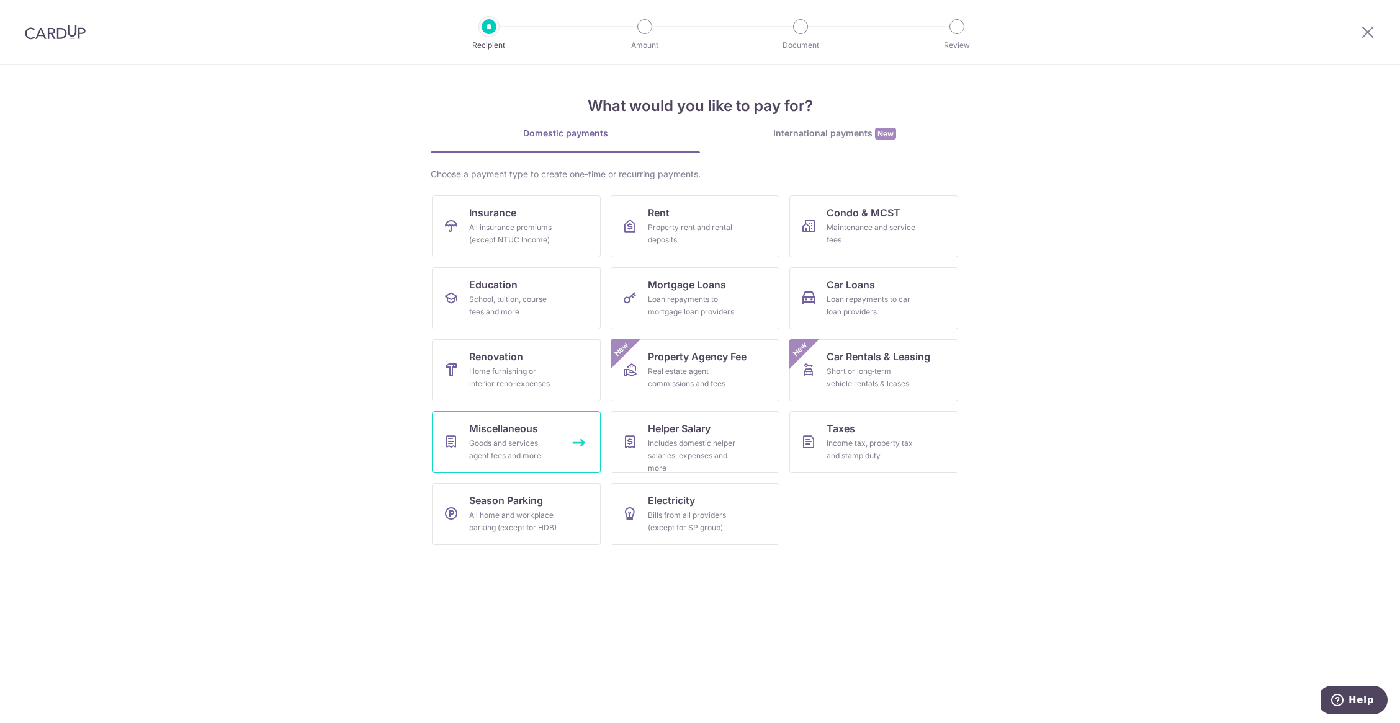
click at [566, 464] on link "Miscellaneous Goods and services, agent fees and more" at bounding box center [516, 442] width 169 height 62
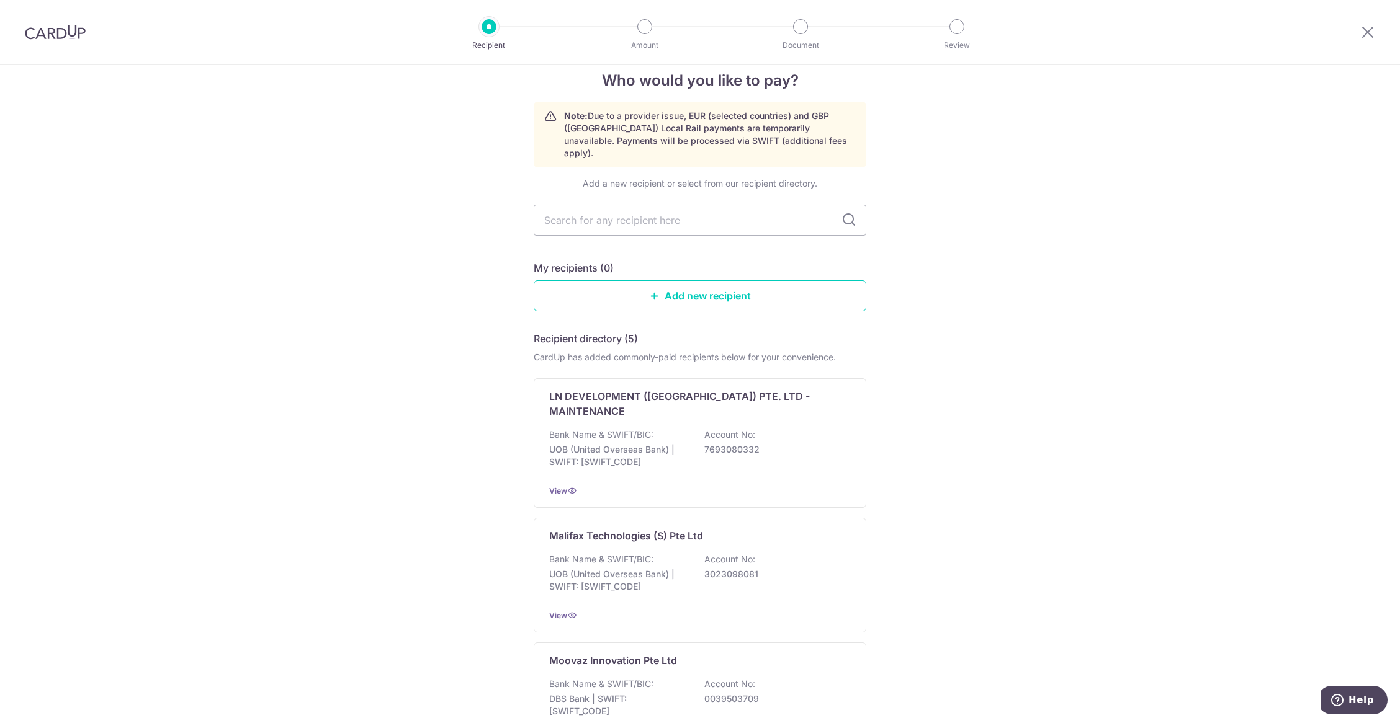
scroll to position [19, 0]
click at [673, 287] on link "Add new recipient" at bounding box center [700, 297] width 333 height 31
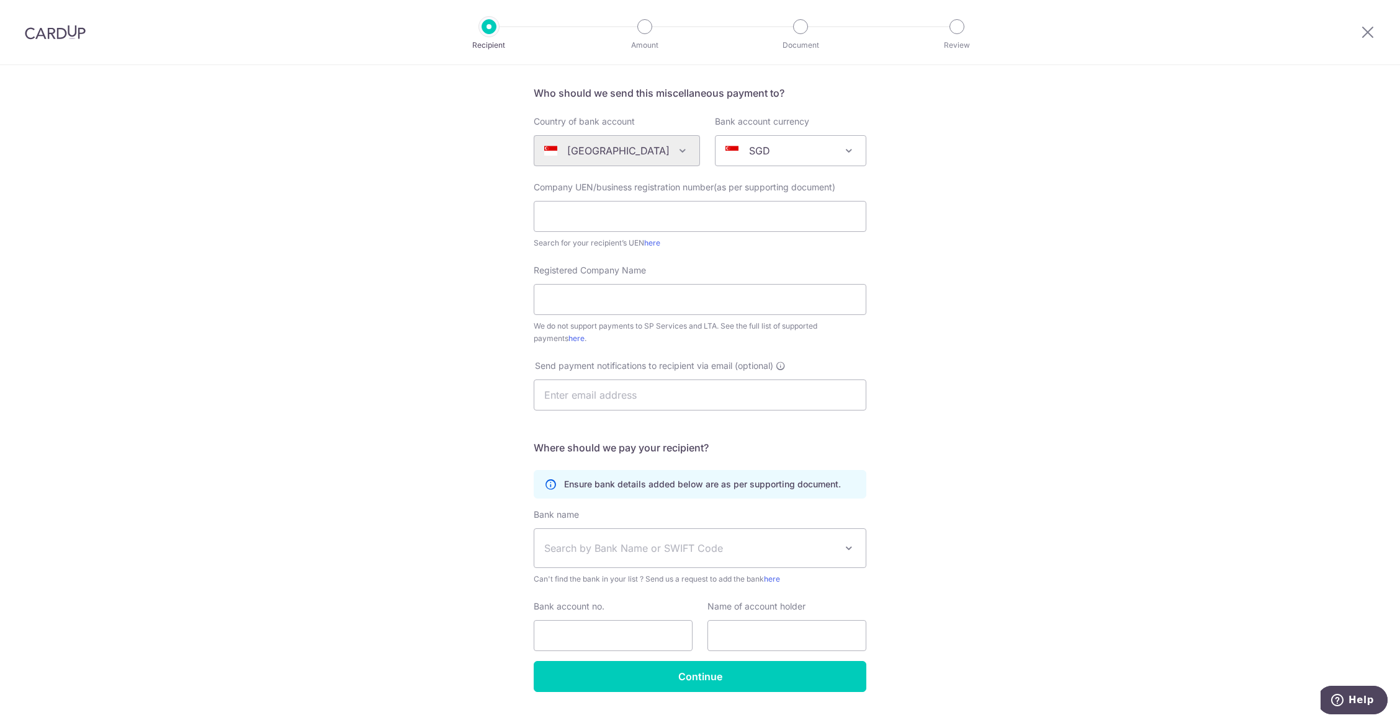
scroll to position [111, 0]
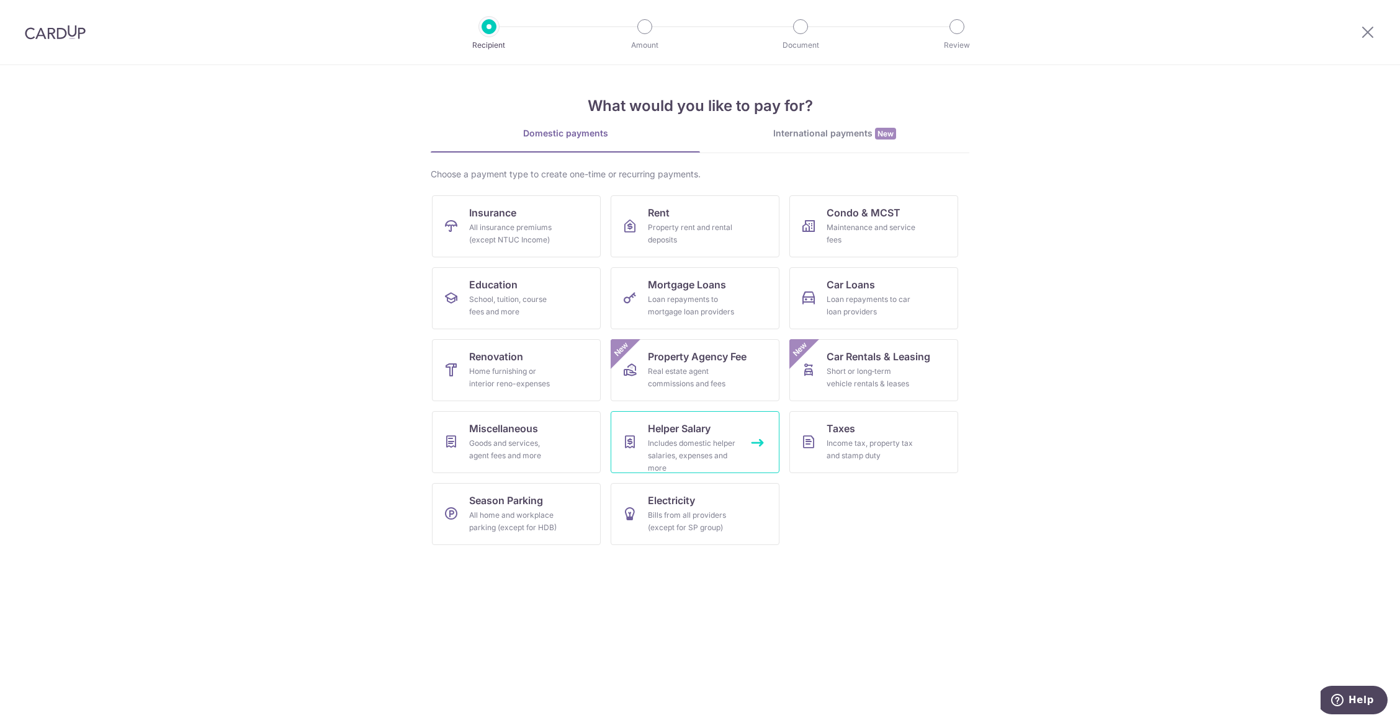
click at [707, 455] on div "Includes domestic helper salaries, expenses and more" at bounding box center [692, 455] width 89 height 37
click at [827, 538] on ul "Insurance All insurance premiums (except NTUC Income) Rent Property rent and re…" at bounding box center [700, 375] width 536 height 360
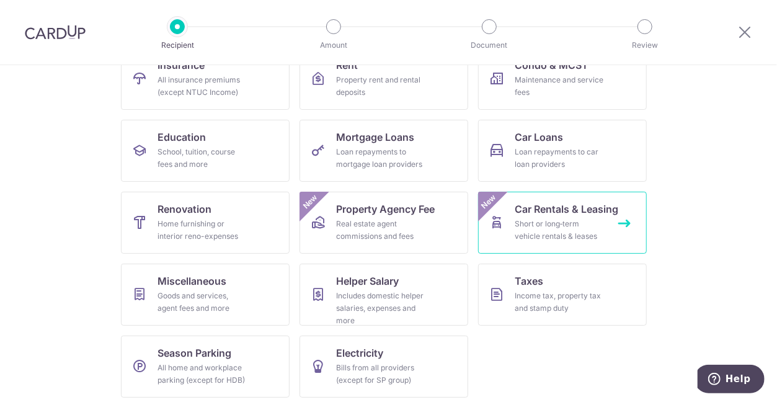
scroll to position [153, 0]
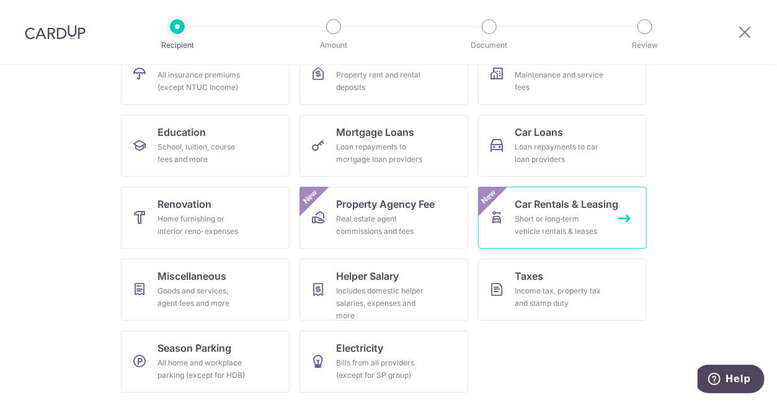
click at [613, 215] on link "Car Rentals & Leasing Short or long‑term vehicle rentals & leases New" at bounding box center [562, 218] width 169 height 62
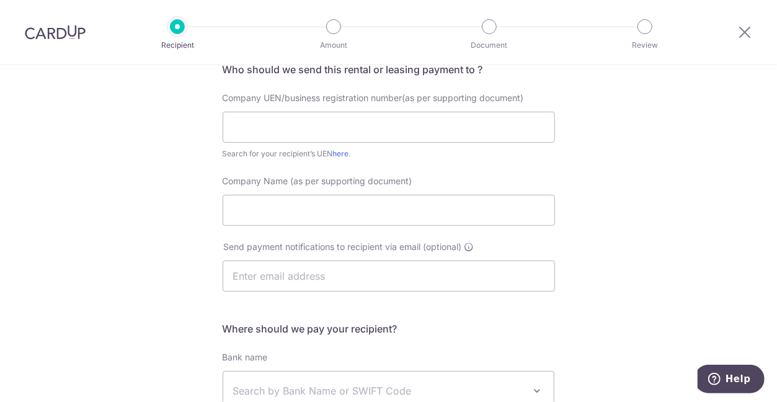
scroll to position [91, 0]
